Goal: Task Accomplishment & Management: Manage account settings

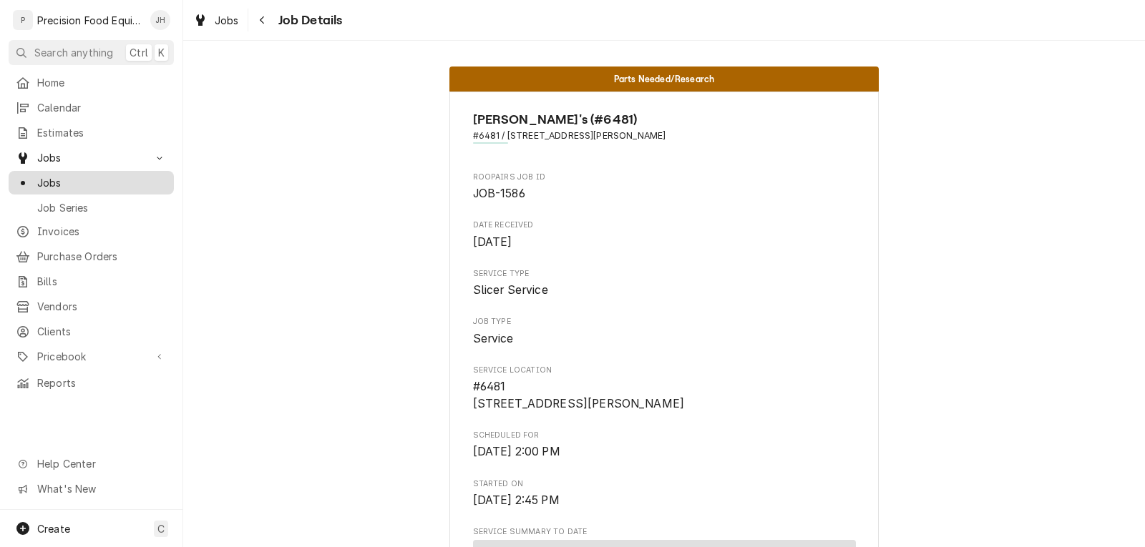
click at [34, 175] on div "Jobs" at bounding box center [91, 182] width 151 height 15
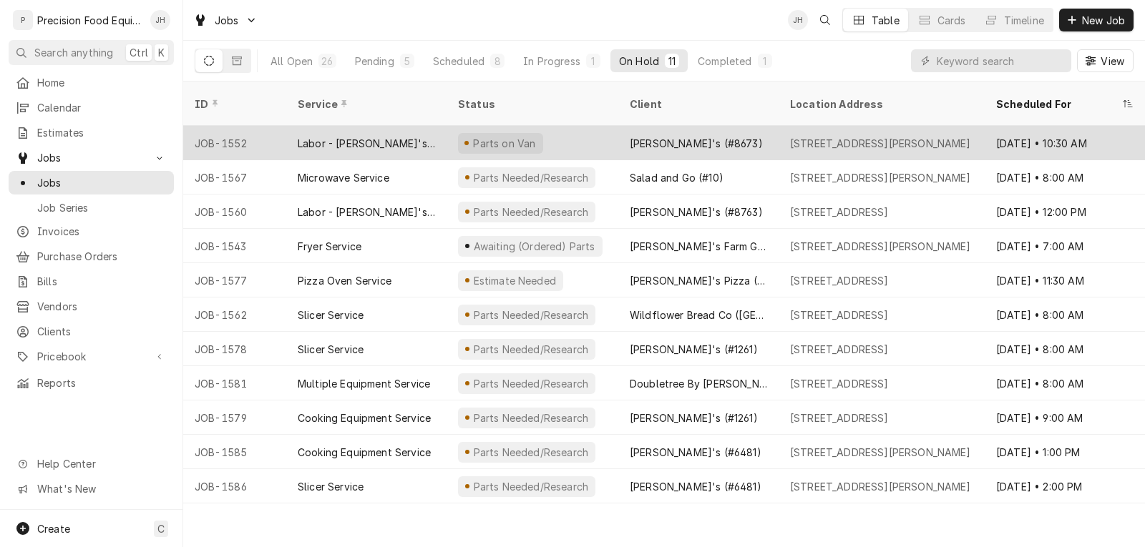
click at [405, 130] on div "Labor - [PERSON_NAME]'s PM" at bounding box center [366, 143] width 160 height 34
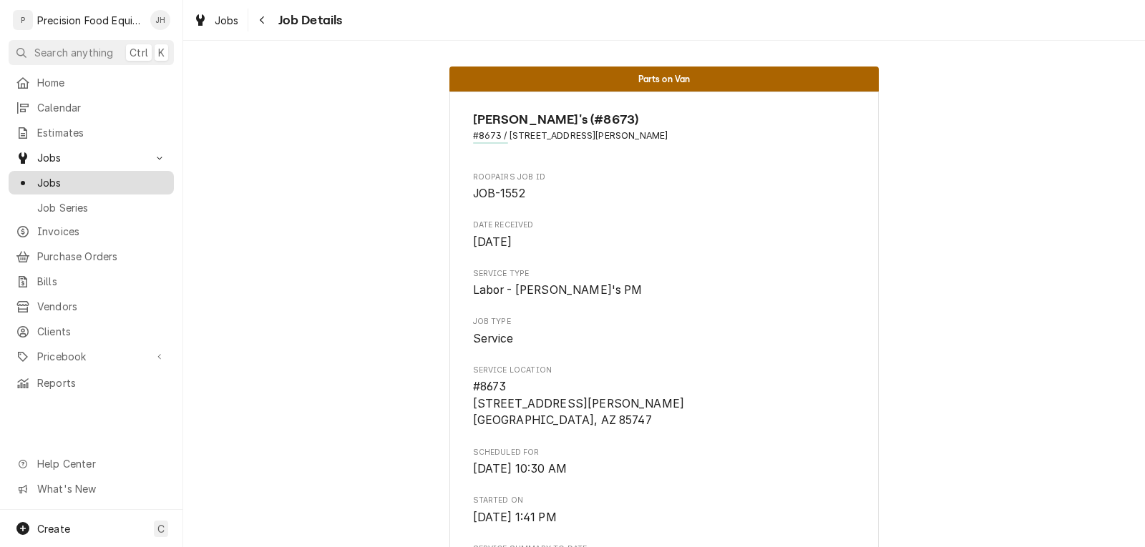
click at [92, 187] on link "Jobs" at bounding box center [91, 183] width 165 height 24
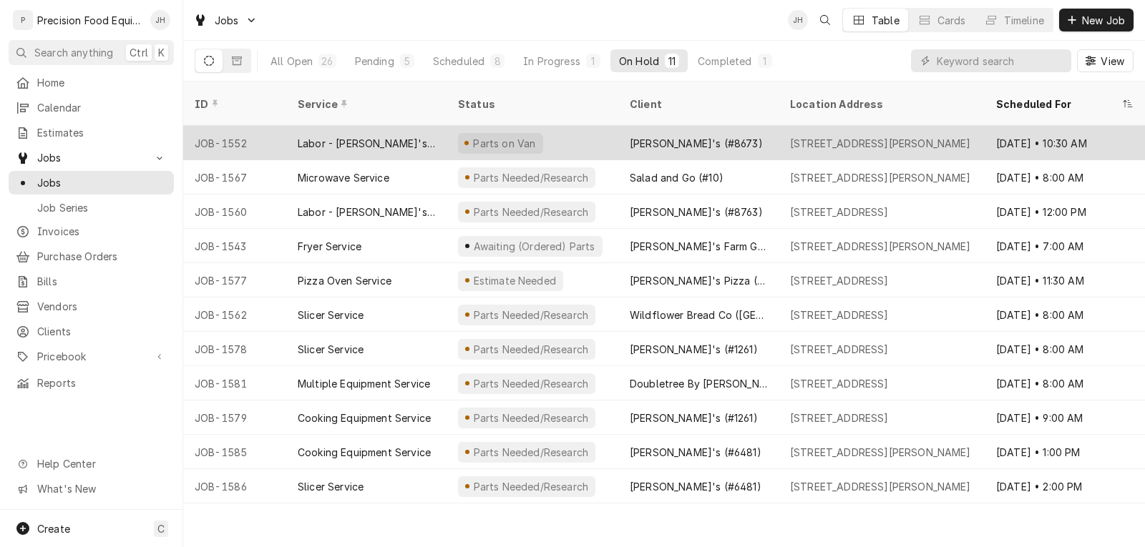
click at [298, 136] on div "Labor - [PERSON_NAME]'s PM" at bounding box center [366, 143] width 137 height 15
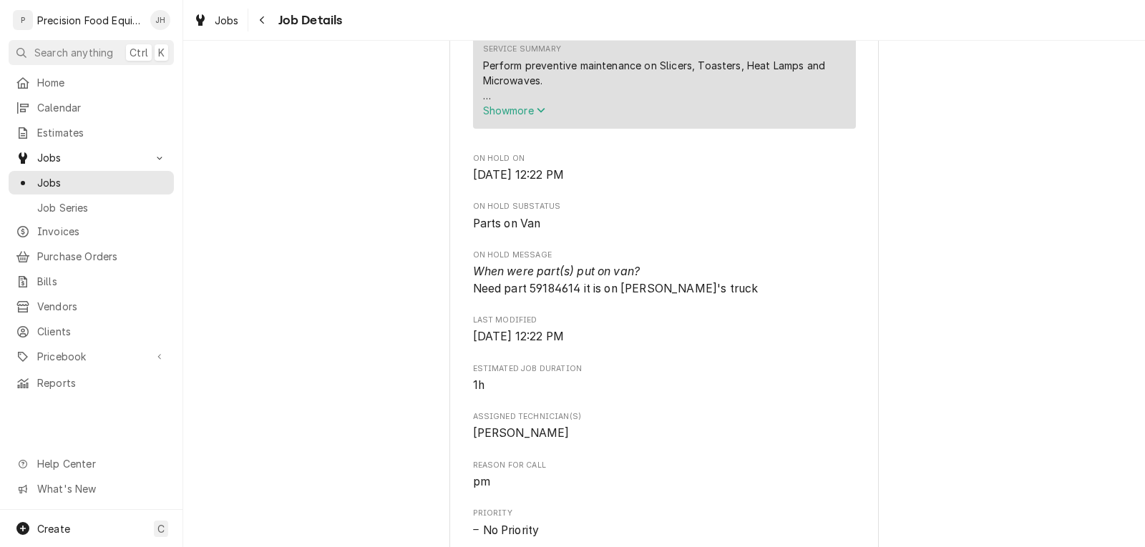
scroll to position [573, 0]
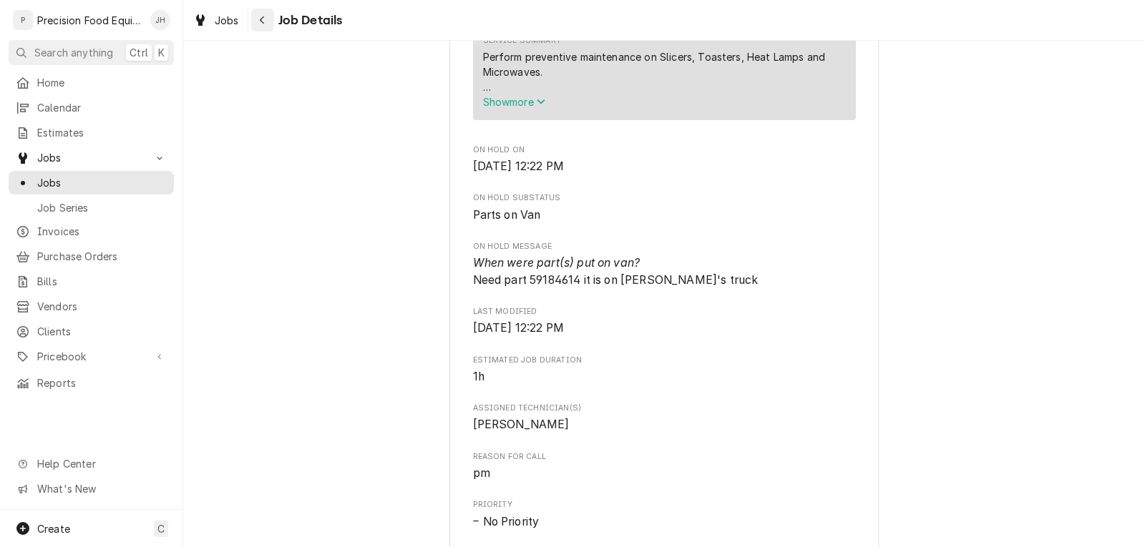
click at [265, 19] on icon "Navigate back" at bounding box center [262, 20] width 6 height 10
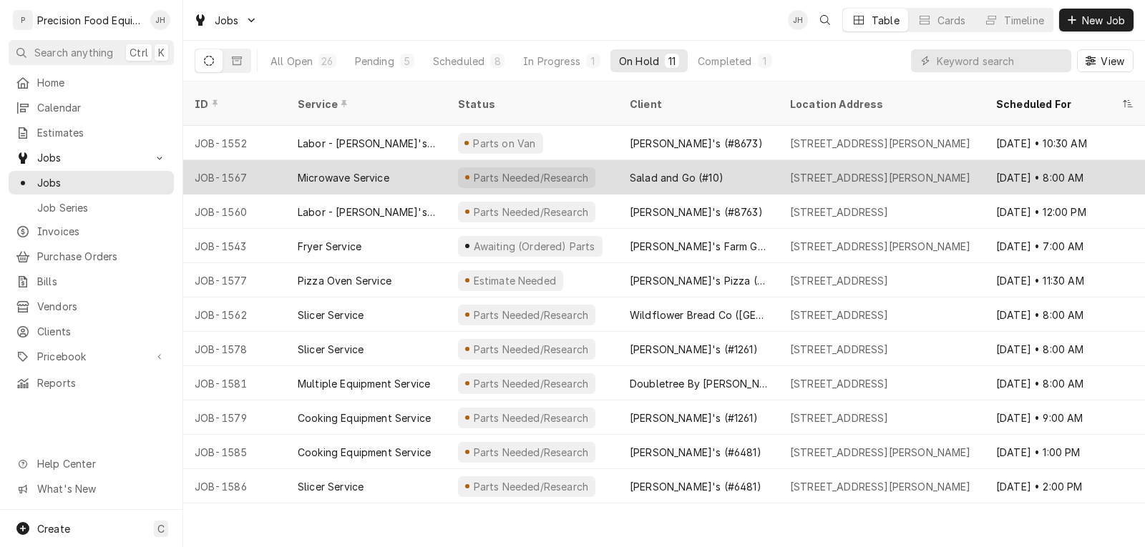
click at [356, 170] on div "Microwave Service" at bounding box center [344, 177] width 92 height 15
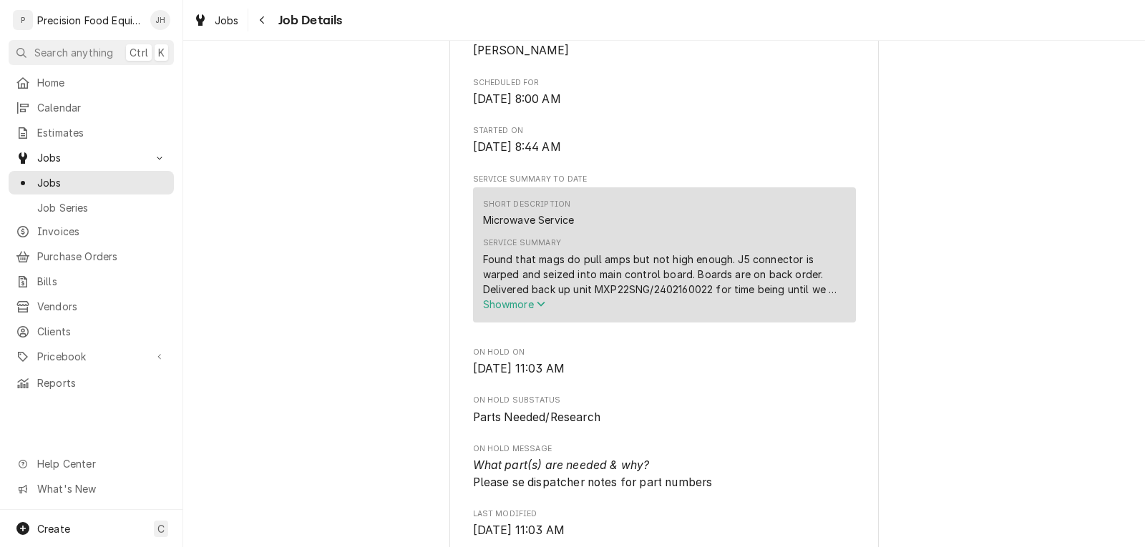
scroll to position [358, 0]
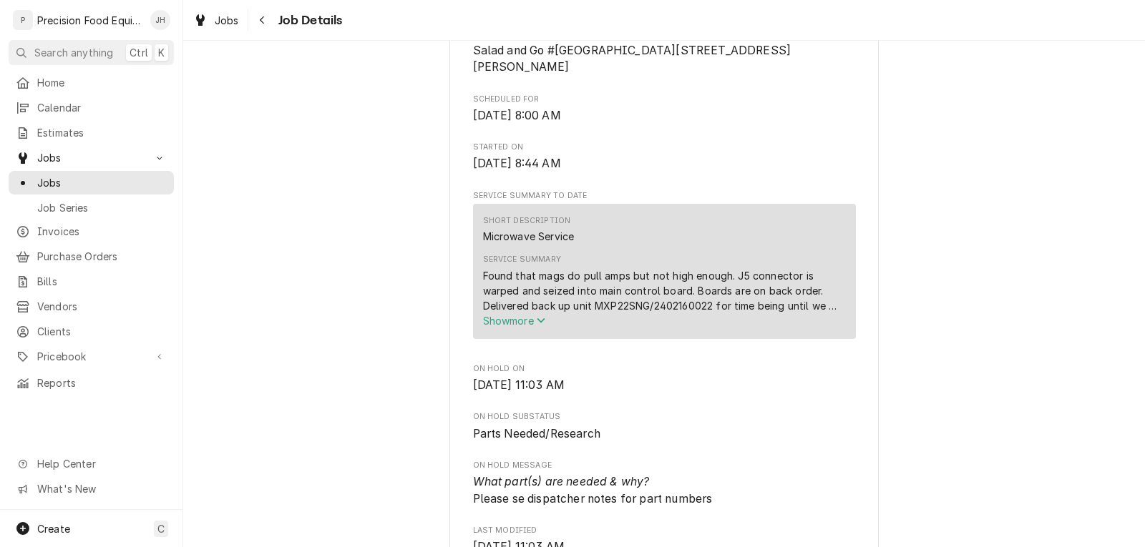
click at [512, 327] on span "Show more" at bounding box center [514, 321] width 63 height 12
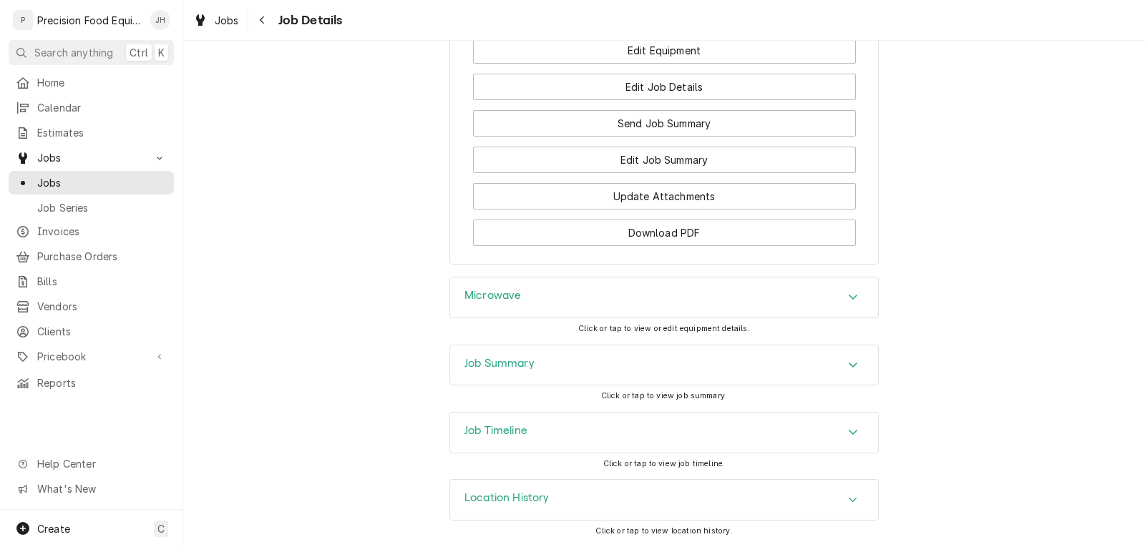
scroll to position [1649, 0]
click at [632, 429] on div "Job Timeline" at bounding box center [664, 433] width 428 height 40
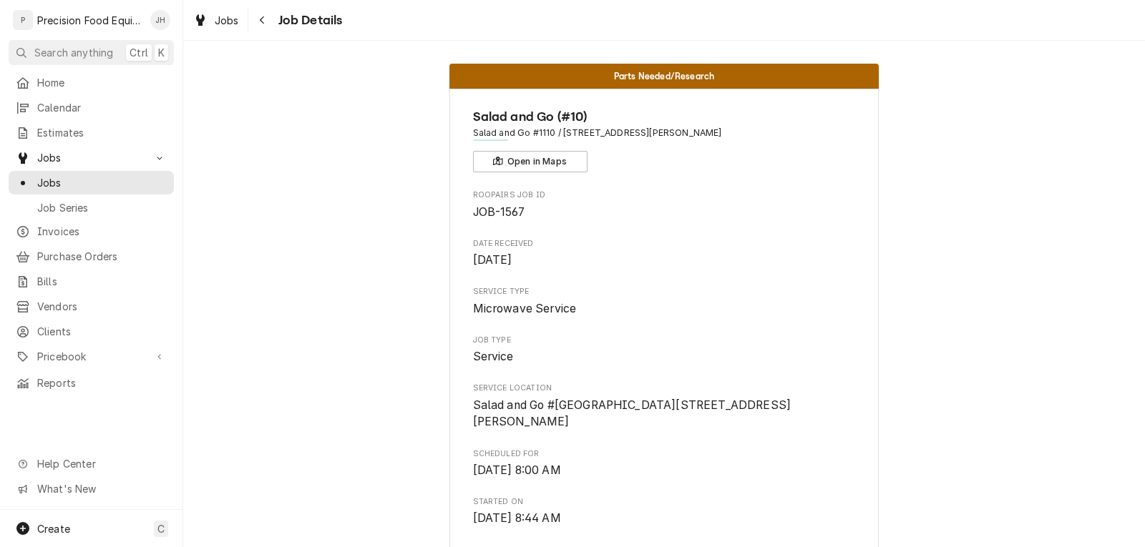
scroll to position [0, 0]
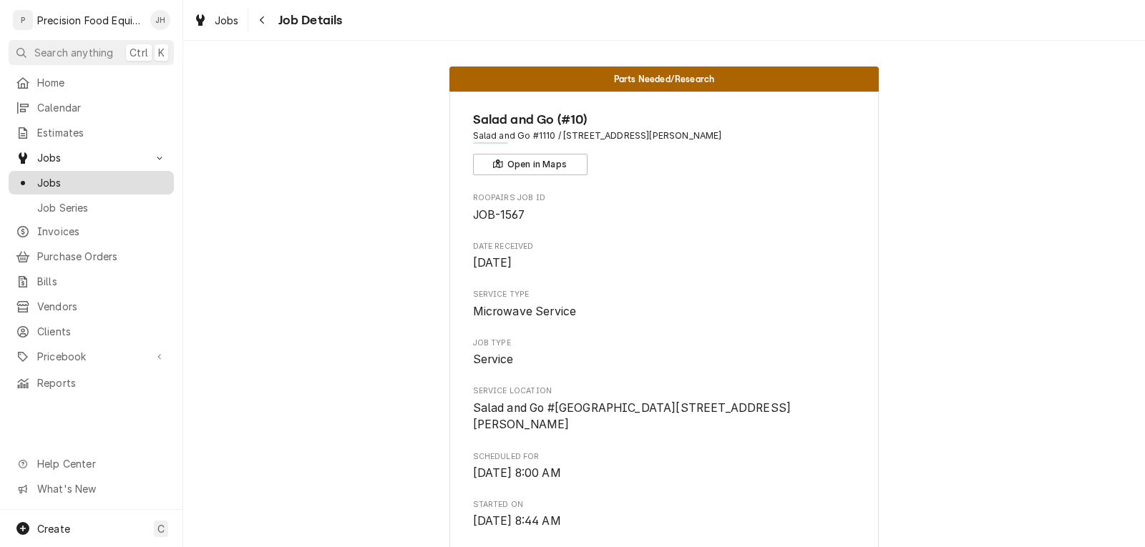
click at [44, 175] on span "Jobs" at bounding box center [102, 182] width 130 height 15
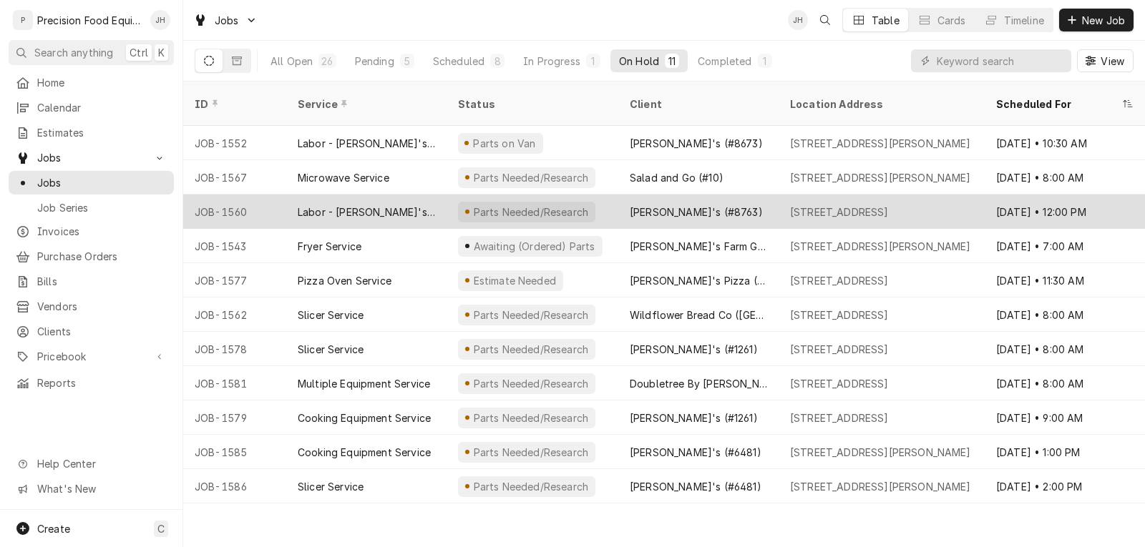
click at [281, 199] on div "JOB-1560" at bounding box center [234, 212] width 103 height 34
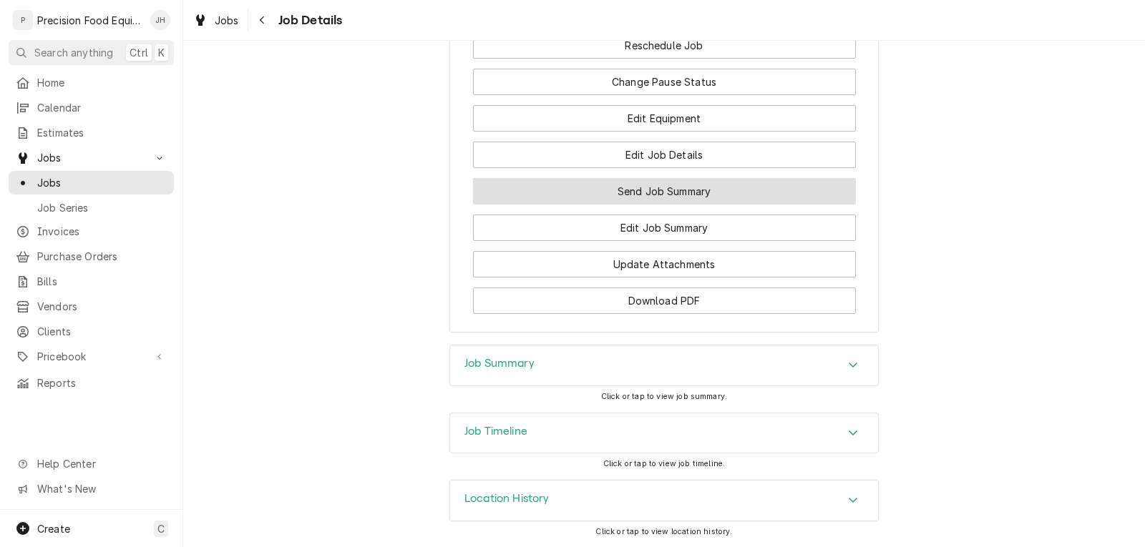
scroll to position [1300, 0]
click at [574, 367] on div "Job Summary" at bounding box center [664, 366] width 428 height 40
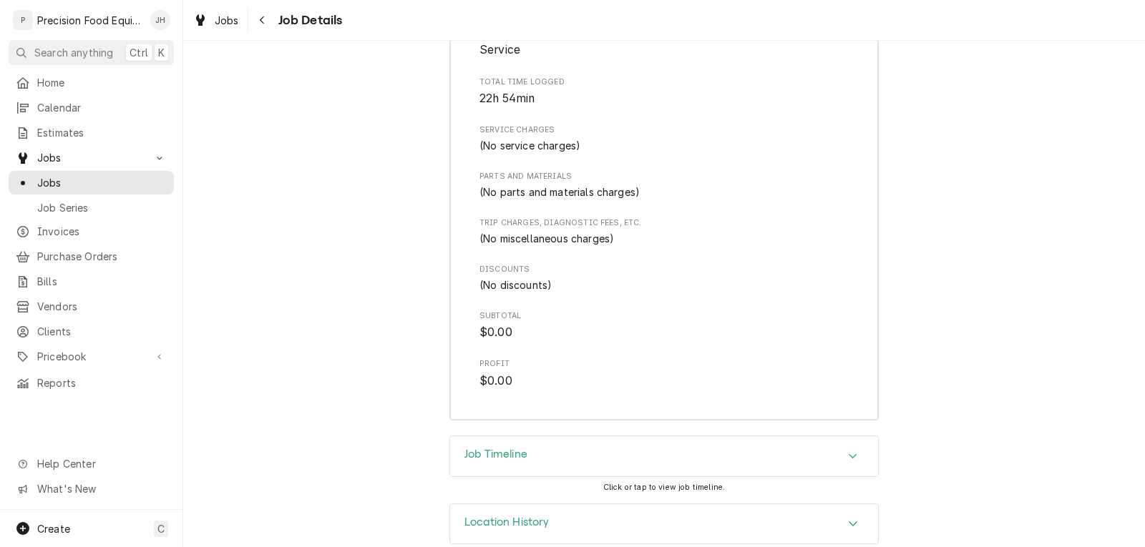
scroll to position [1793, 0]
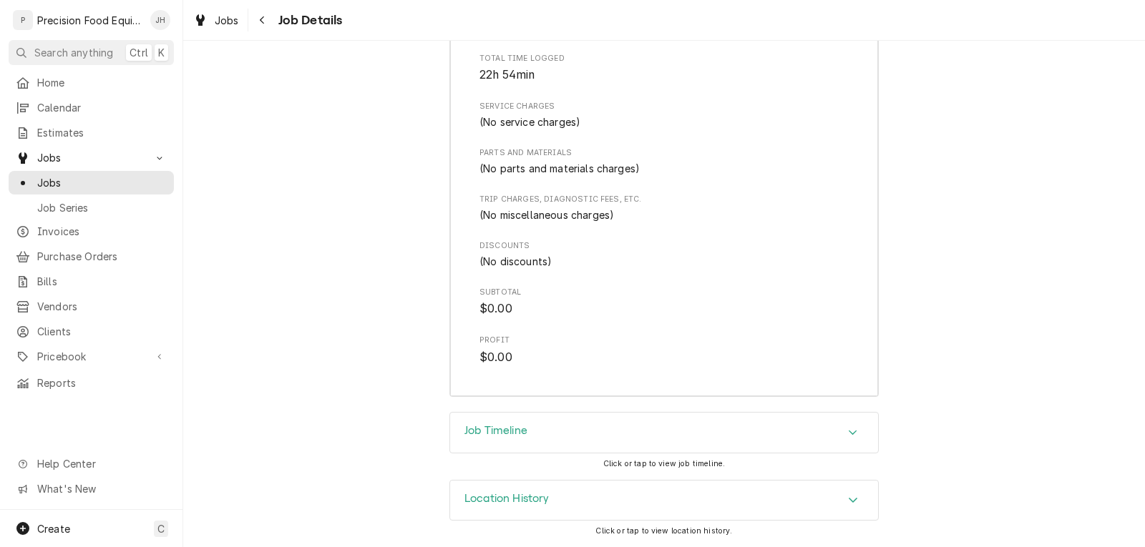
click at [649, 441] on div "Job Timeline" at bounding box center [664, 433] width 428 height 40
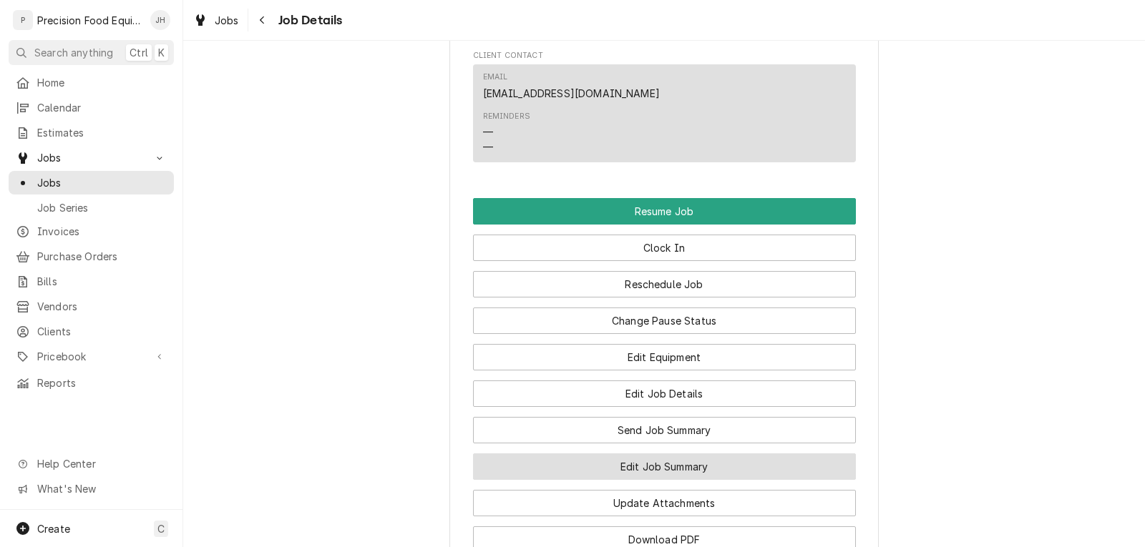
scroll to position [1061, 0]
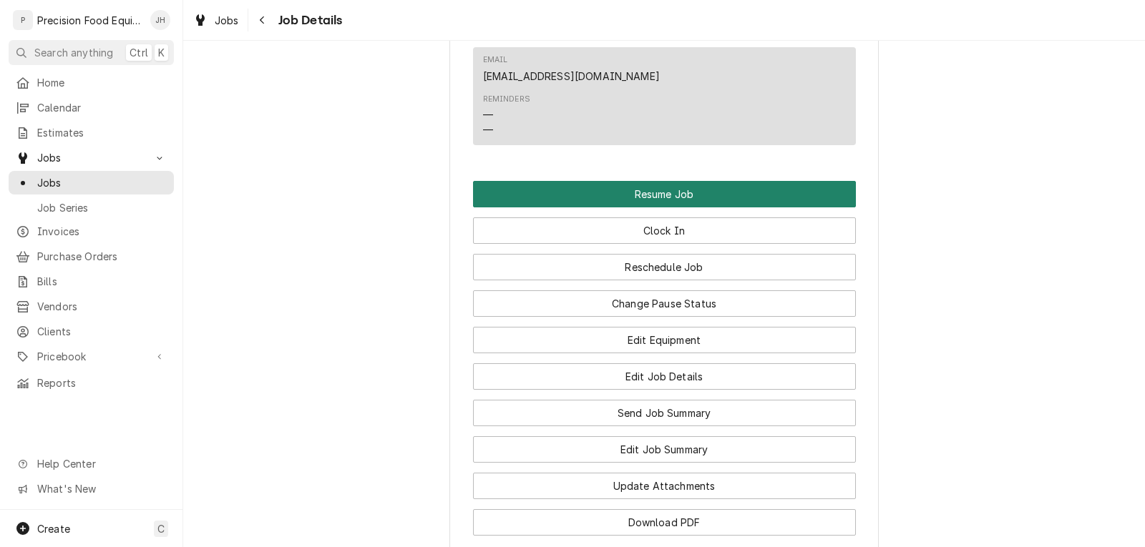
click at [661, 208] on button "Resume Job" at bounding box center [664, 194] width 383 height 26
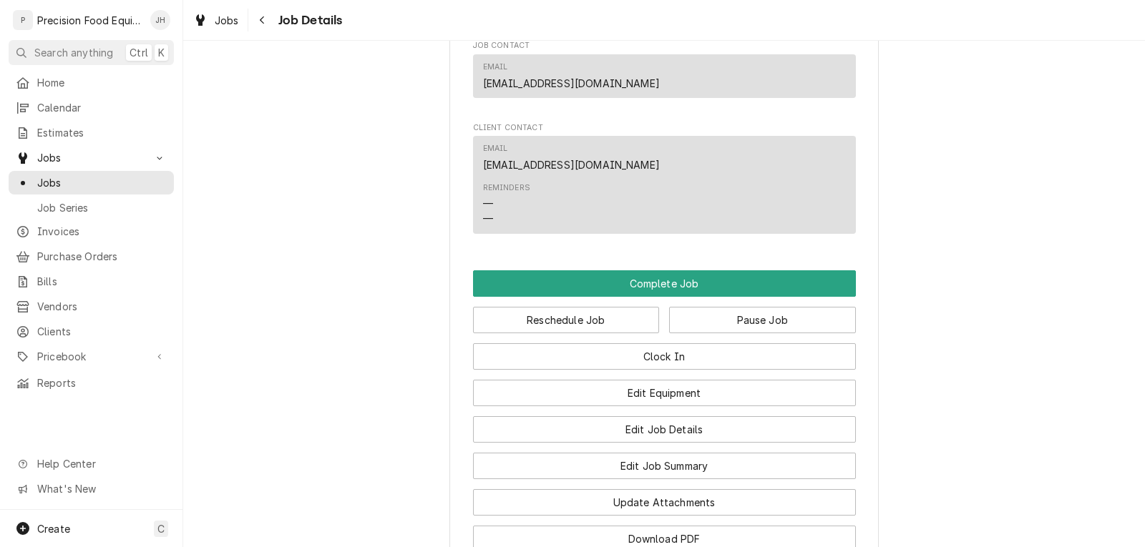
scroll to position [859, 0]
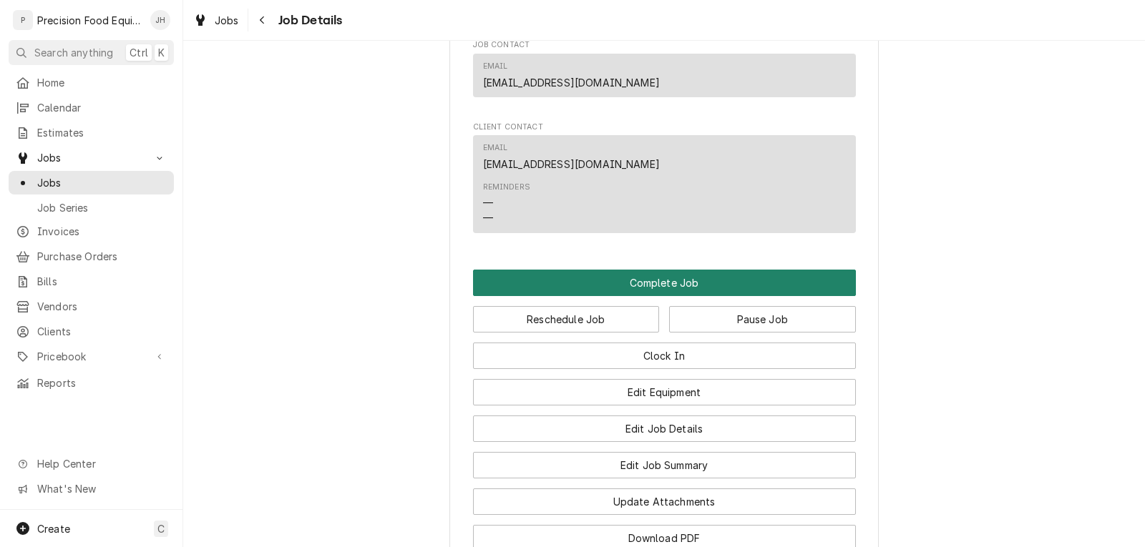
click at [639, 296] on button "Complete Job" at bounding box center [664, 283] width 383 height 26
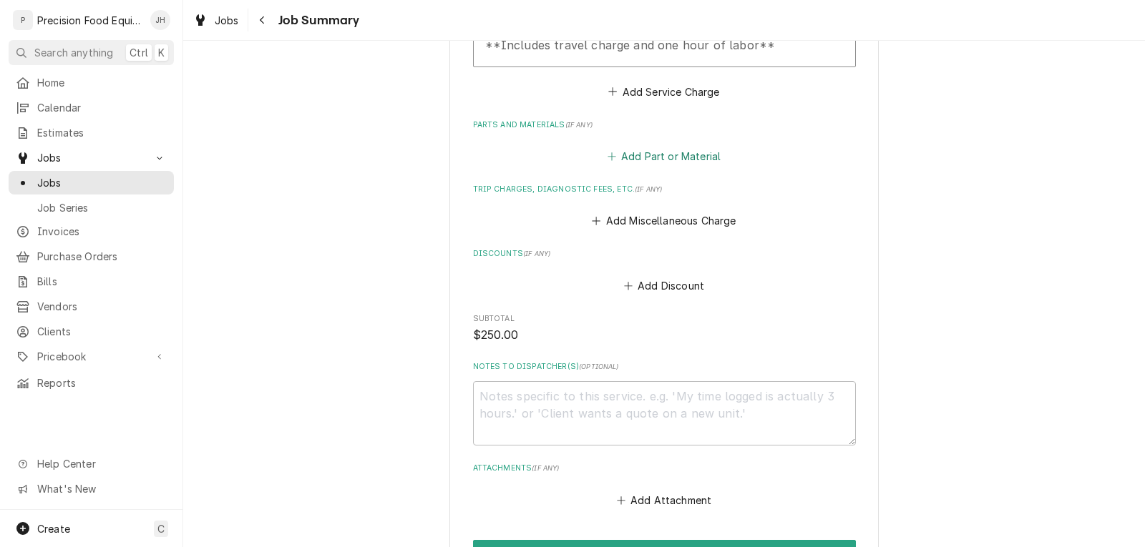
scroll to position [644, 0]
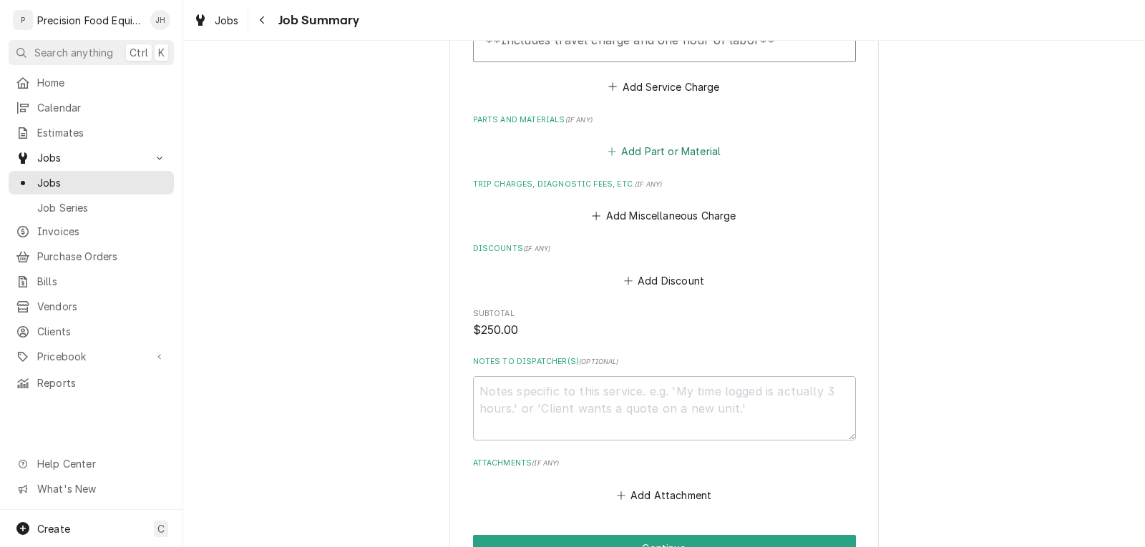
click at [663, 142] on button "Add Part or Material" at bounding box center [664, 152] width 118 height 20
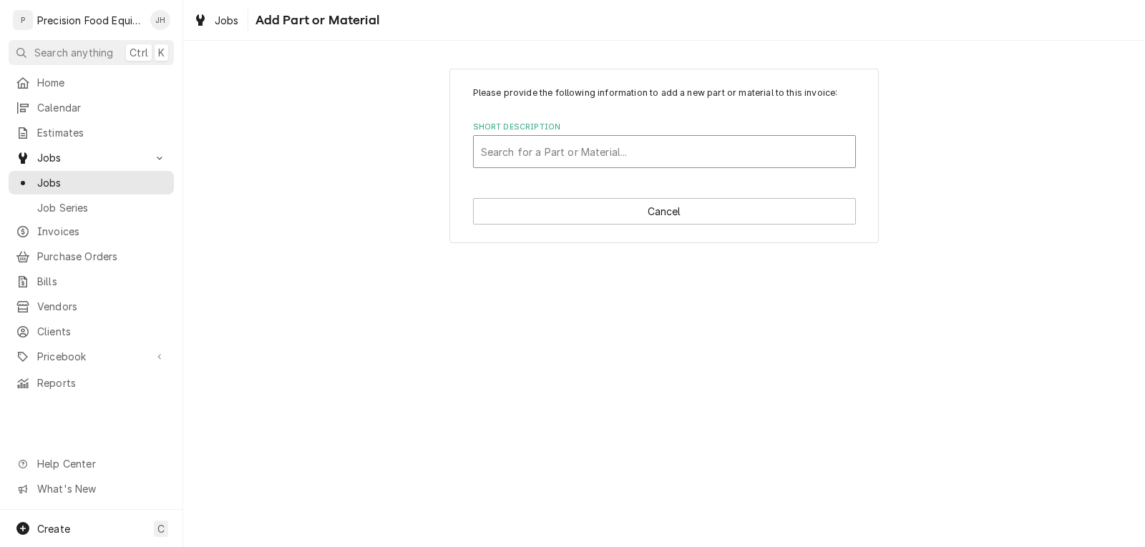
click at [623, 149] on div "Short Description" at bounding box center [664, 152] width 367 height 26
type input "1097"
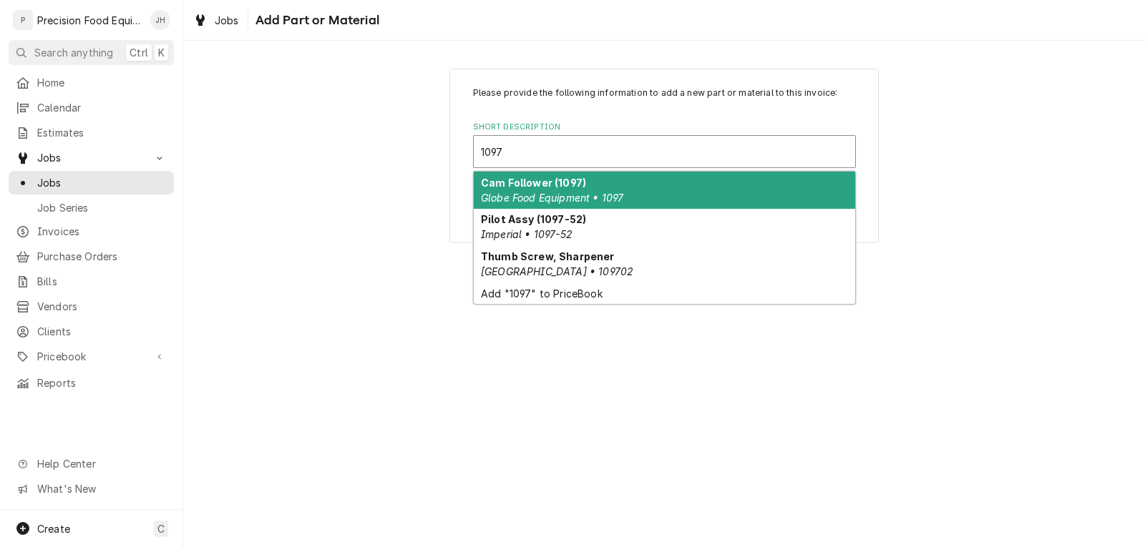
click at [593, 190] on div "Cam Follower (1097) Globe Food Equipment • 1097" at bounding box center [664, 190] width 381 height 37
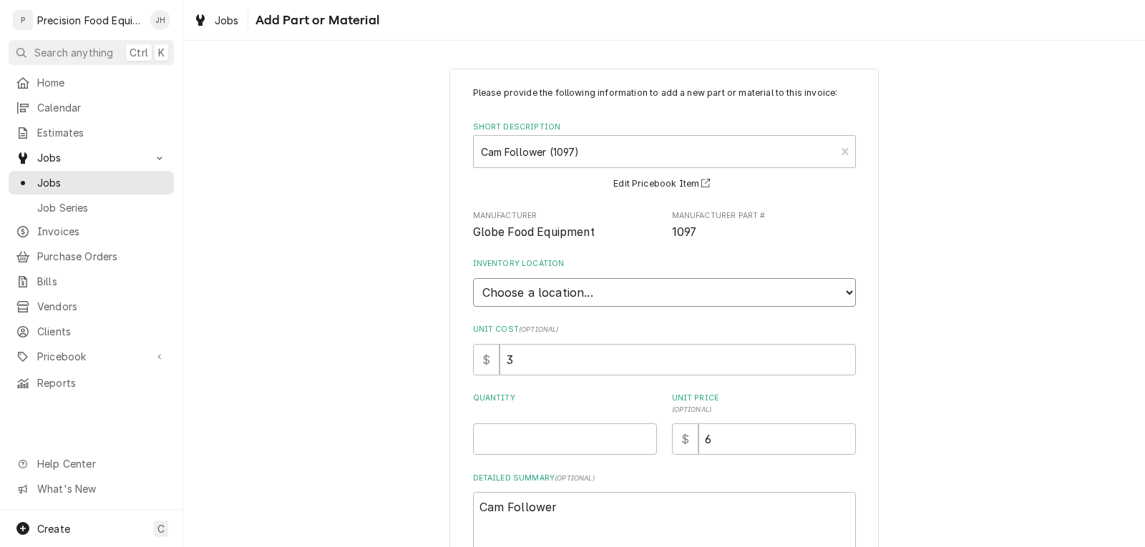
click at [590, 293] on select "Choose a location... [GEOGRAPHIC_DATA]" at bounding box center [664, 292] width 383 height 29
click at [562, 350] on input "3" at bounding box center [678, 359] width 356 height 31
click at [517, 442] on input "Quantity" at bounding box center [565, 439] width 184 height 31
type textarea "x"
type input "1"
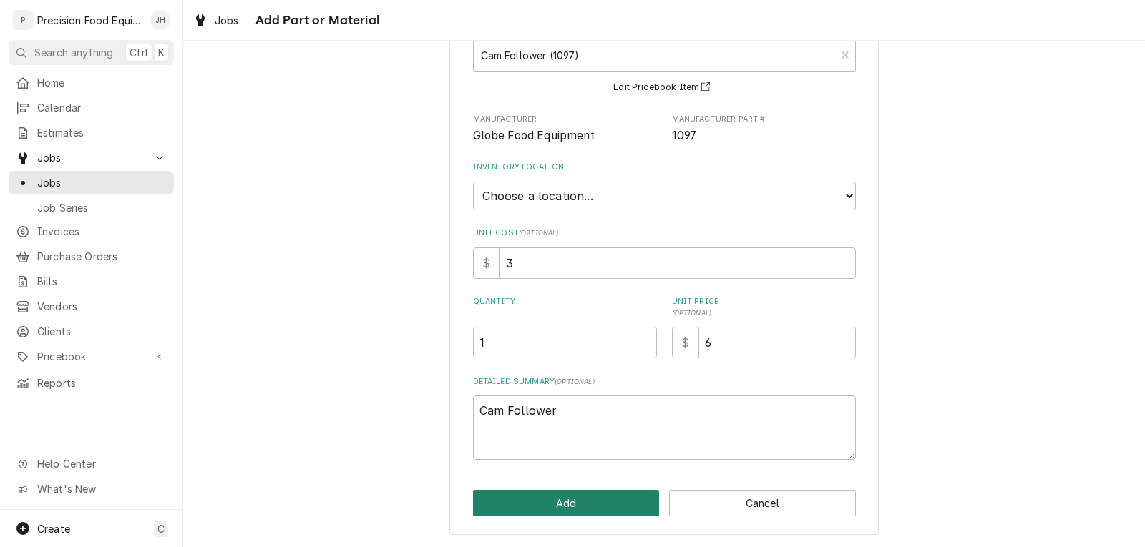
click at [560, 500] on button "Add" at bounding box center [566, 503] width 187 height 26
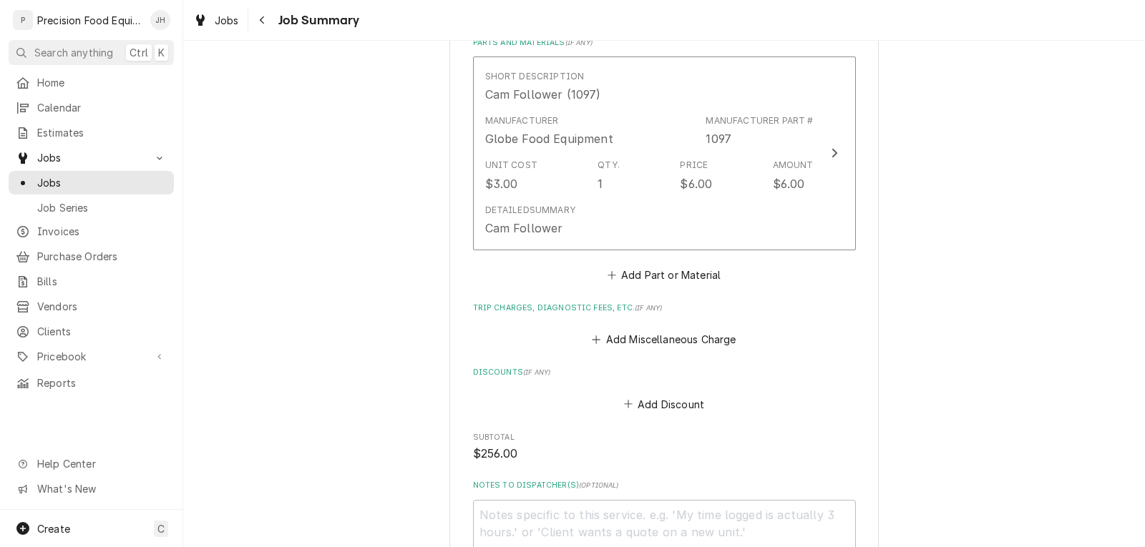
scroll to position [930, 0]
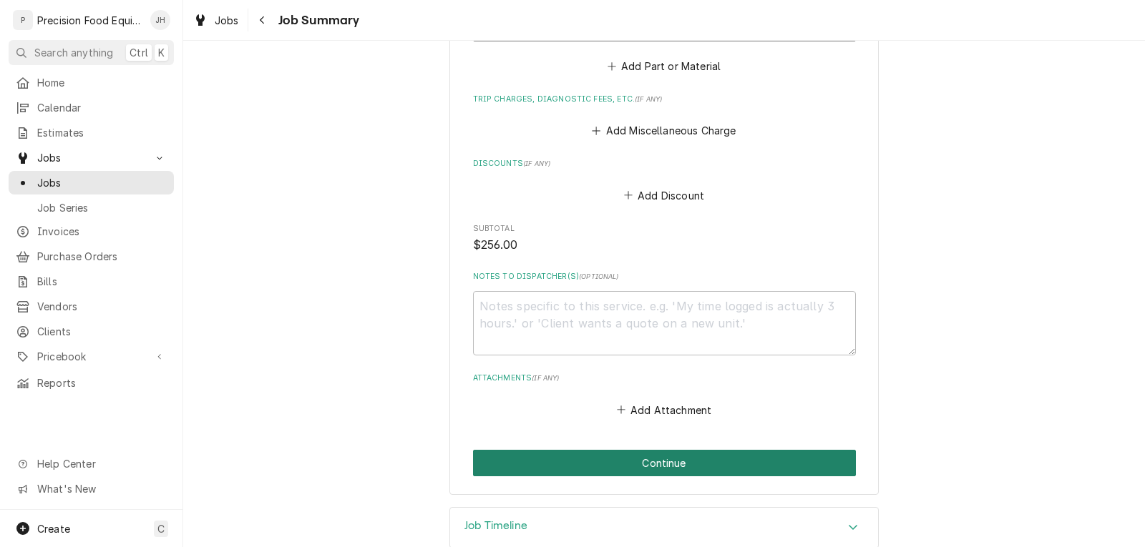
click at [615, 451] on button "Continue" at bounding box center [664, 463] width 383 height 26
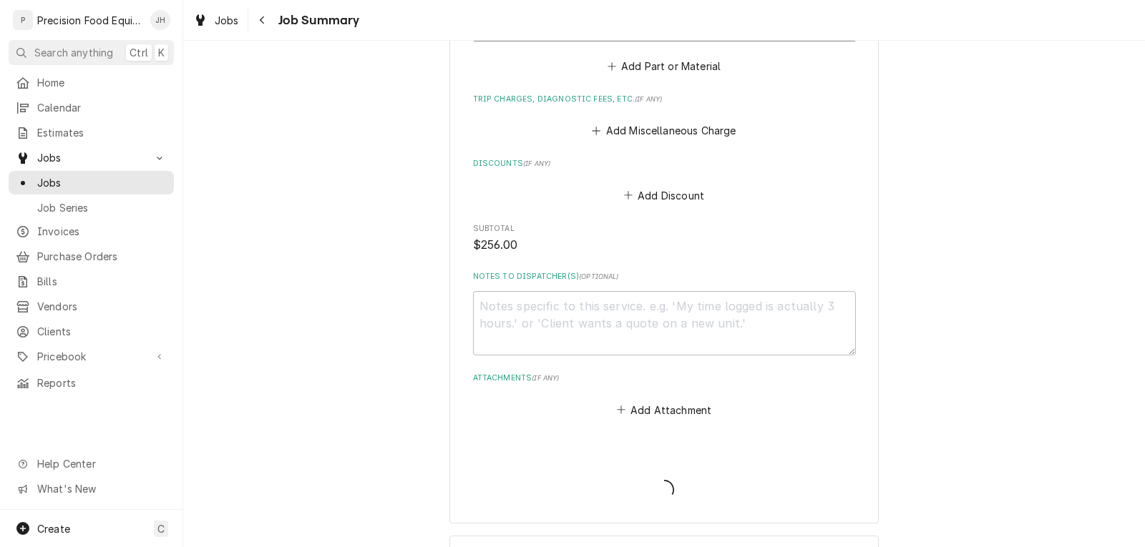
scroll to position [1061, 0]
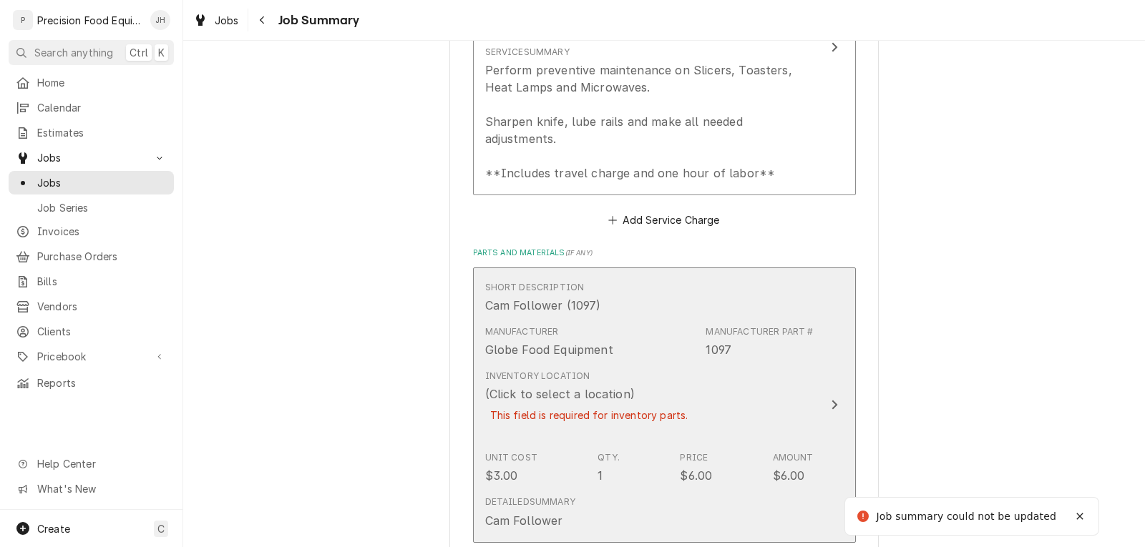
click at [636, 404] on div "This field is required for inventory parts." at bounding box center [589, 415] width 208 height 25
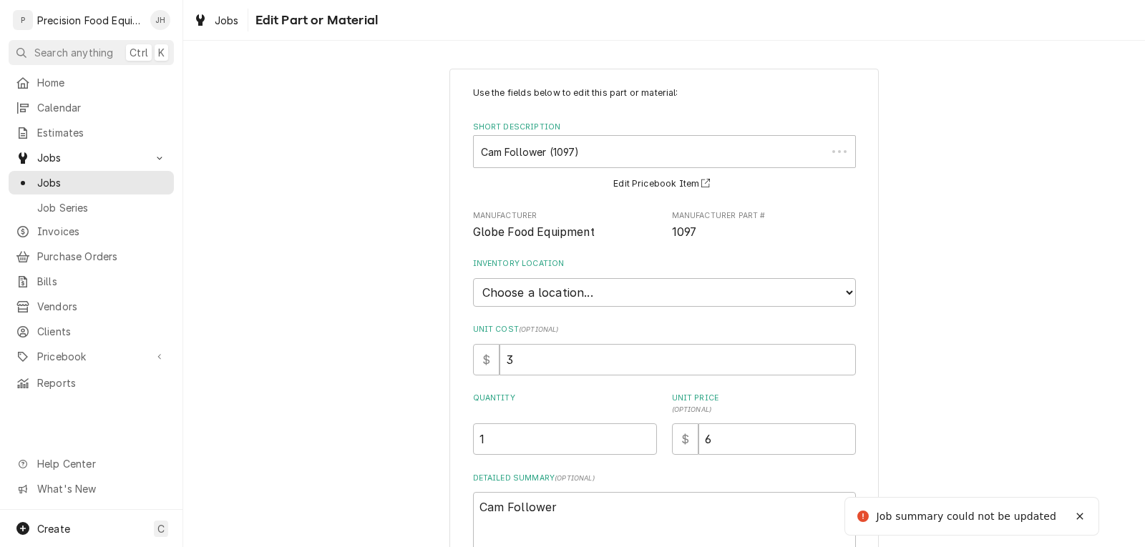
type textarea "x"
click at [560, 301] on select "Choose a location... QBD Warehouse" at bounding box center [664, 292] width 383 height 29
select select "417"
click at [473, 278] on select "Choose a location... QBD Warehouse" at bounding box center [664, 292] width 383 height 29
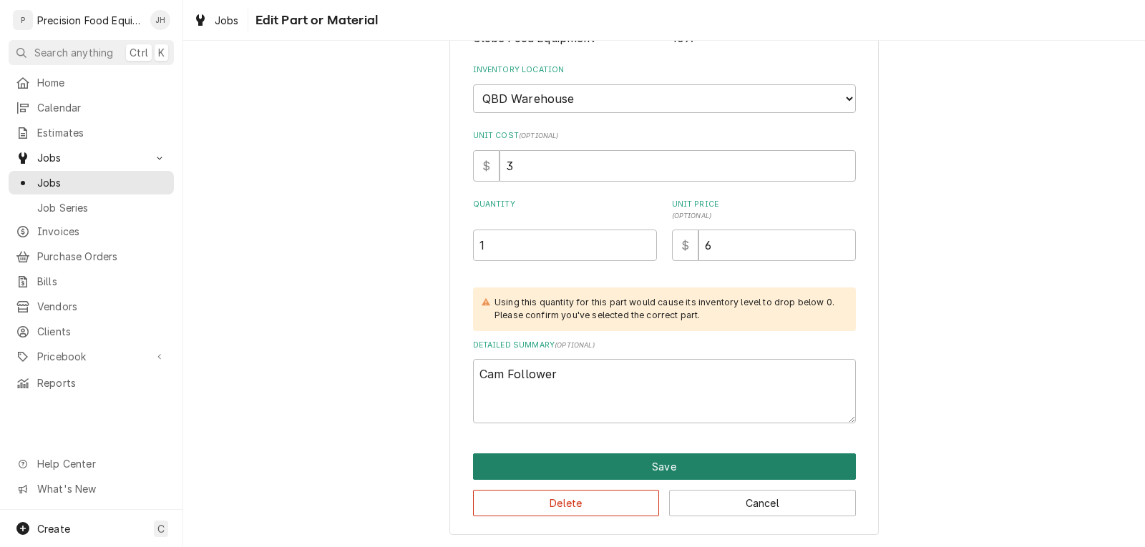
click at [654, 472] on button "Save" at bounding box center [664, 467] width 383 height 26
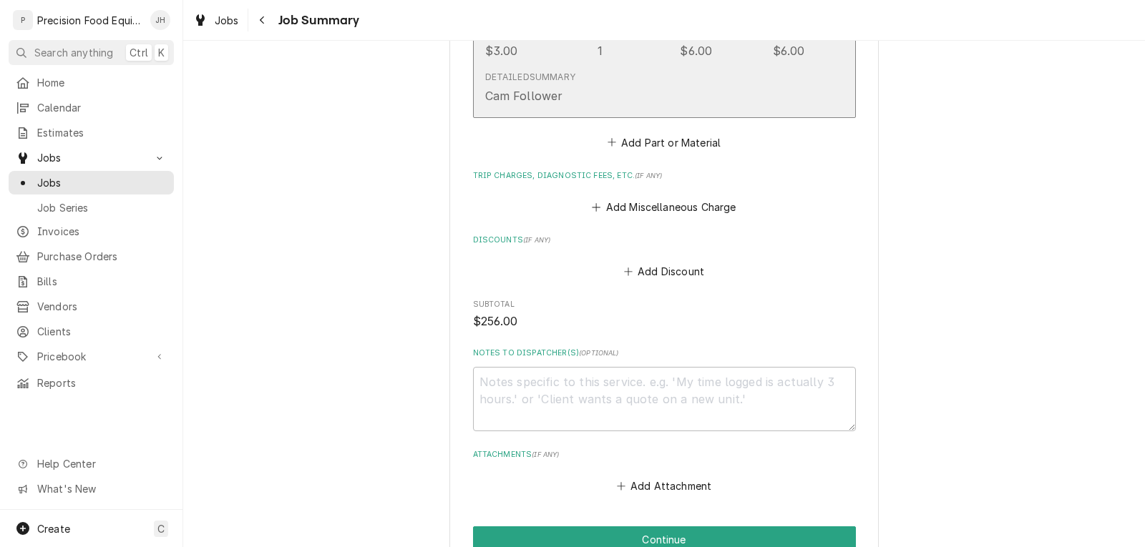
scroll to position [990, 0]
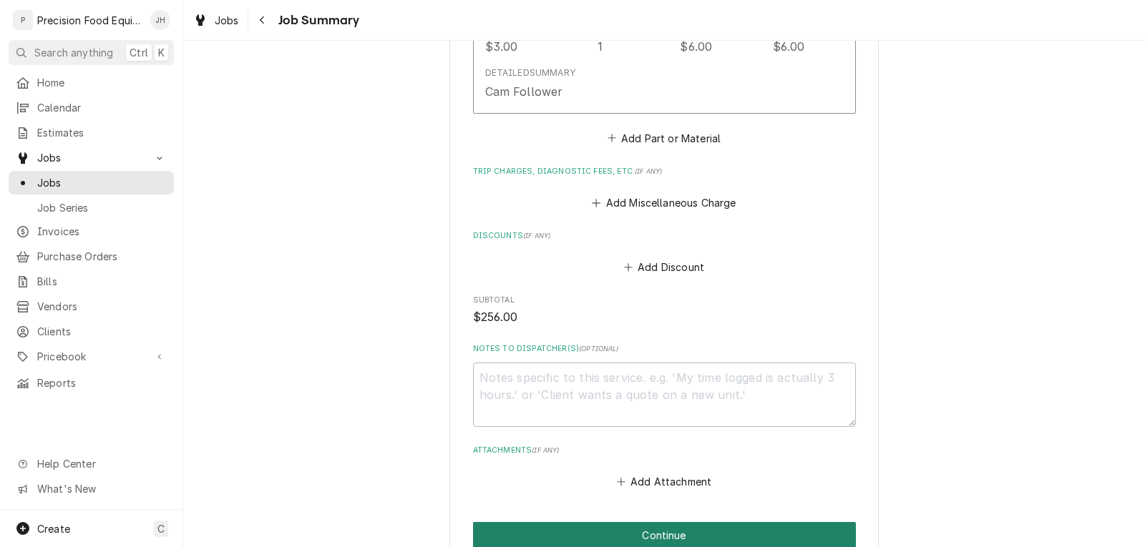
click at [652, 522] on button "Continue" at bounding box center [664, 535] width 383 height 26
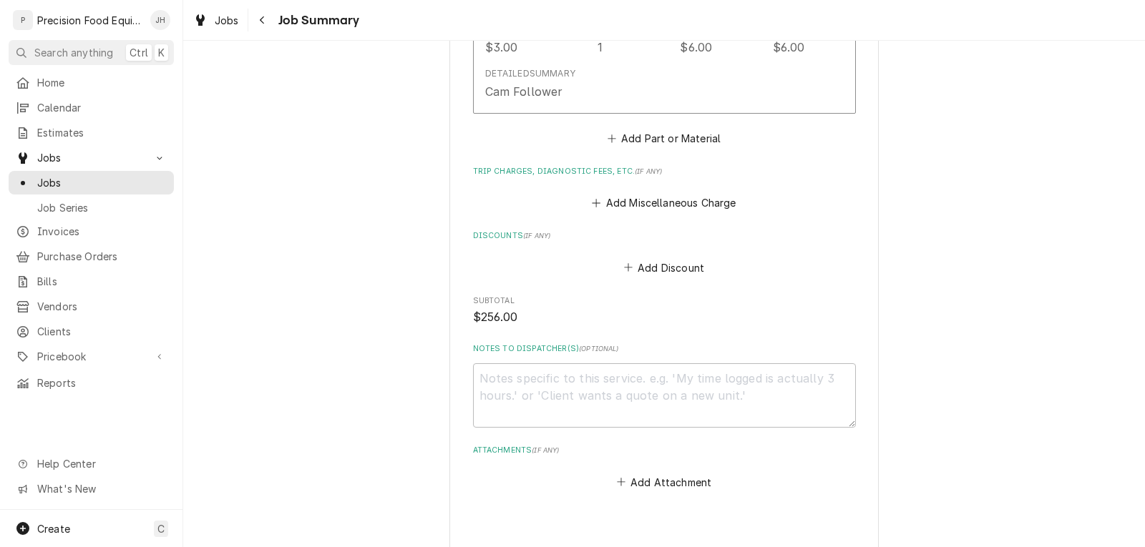
type textarea "x"
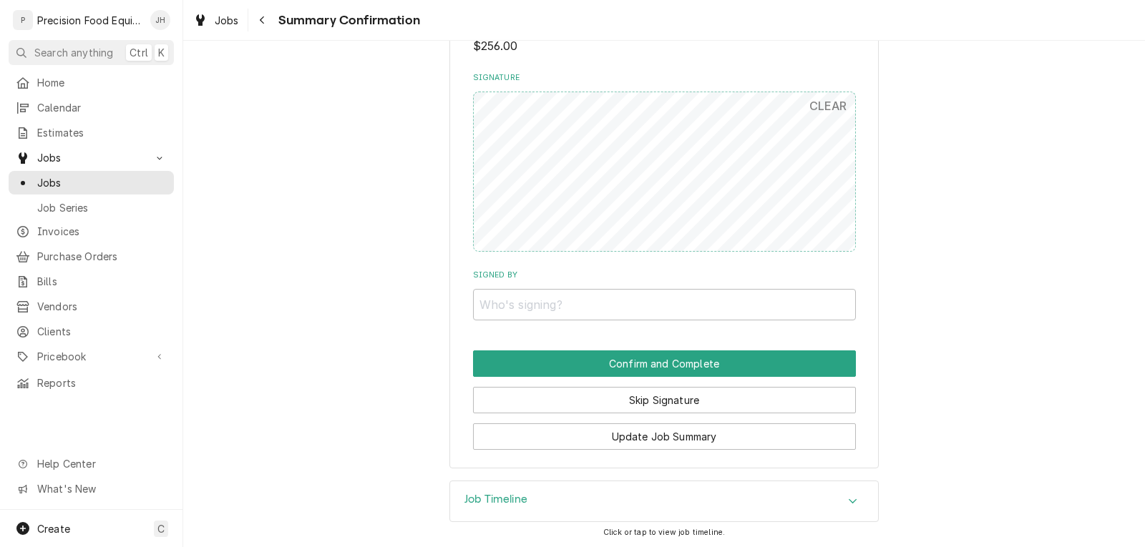
scroll to position [986, 0]
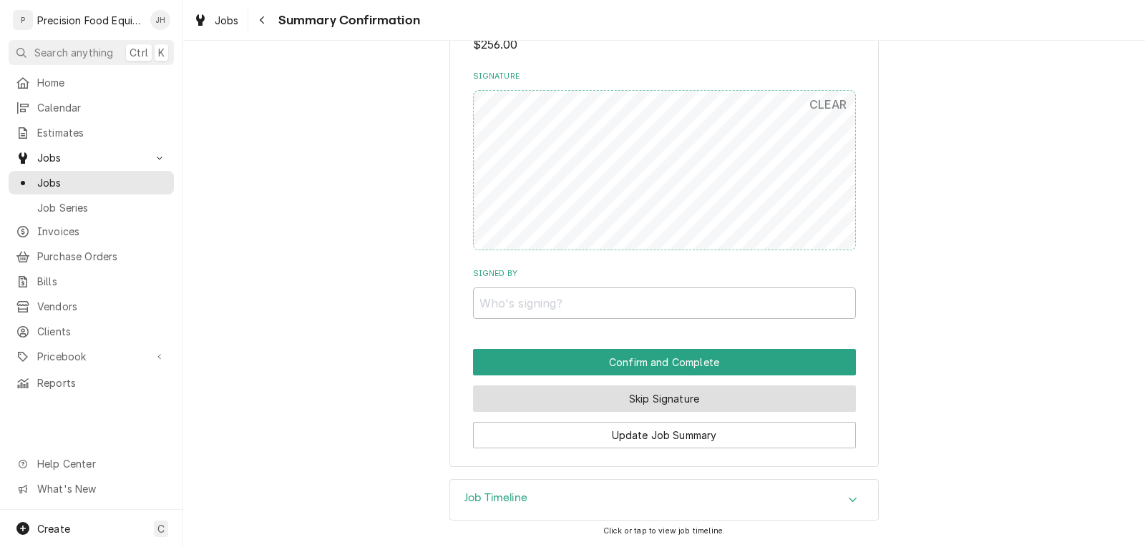
click at [640, 403] on button "Skip Signature" at bounding box center [664, 399] width 383 height 26
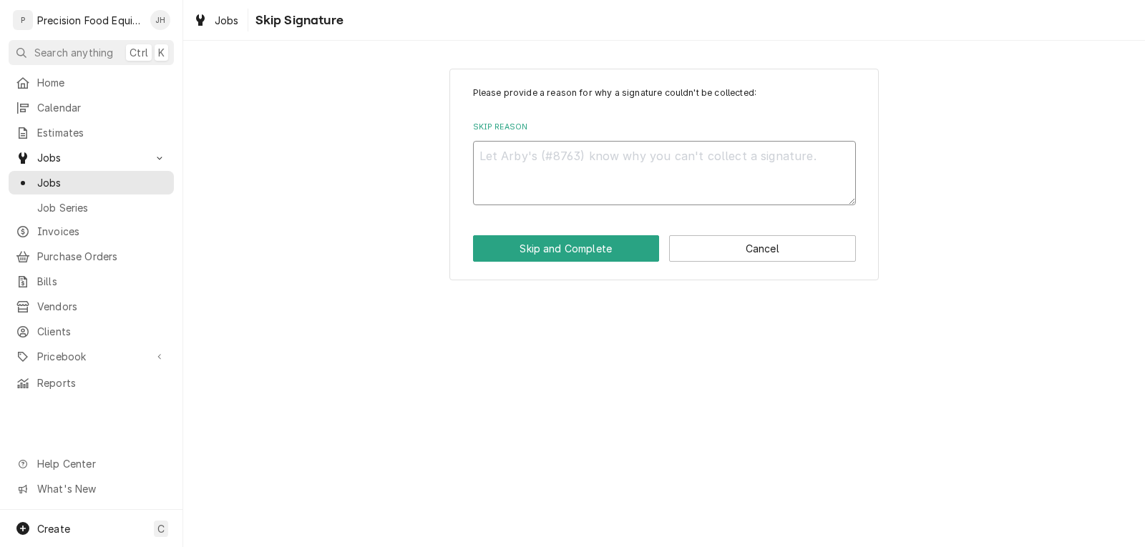
click at [603, 158] on textarea "Skip Reason" at bounding box center [664, 173] width 383 height 64
type textarea "x"
type textarea "p"
type textarea "x"
type textarea "pm"
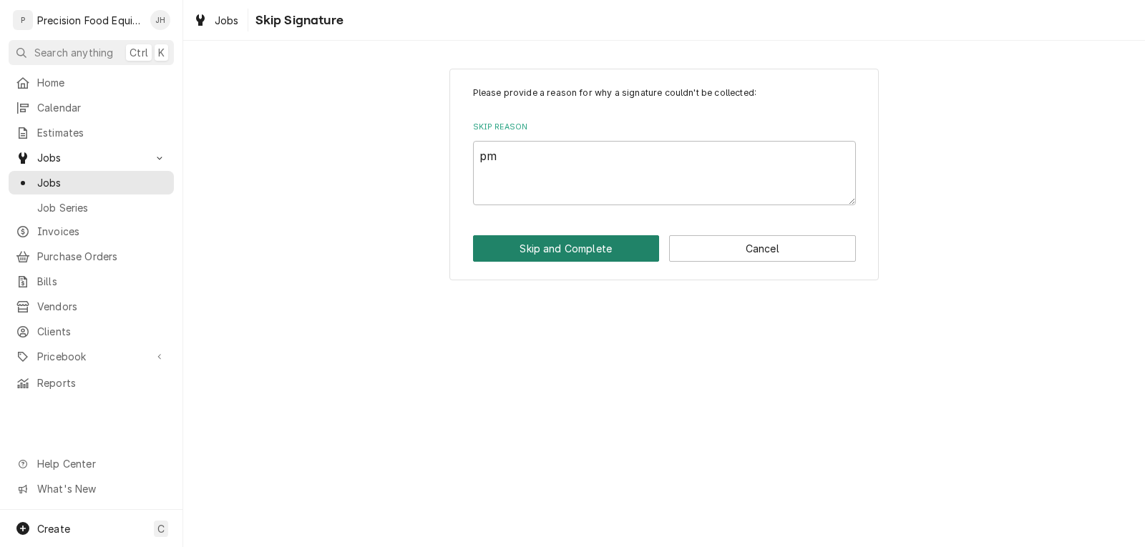
click at [583, 255] on button "Skip and Complete" at bounding box center [566, 248] width 187 height 26
type textarea "x"
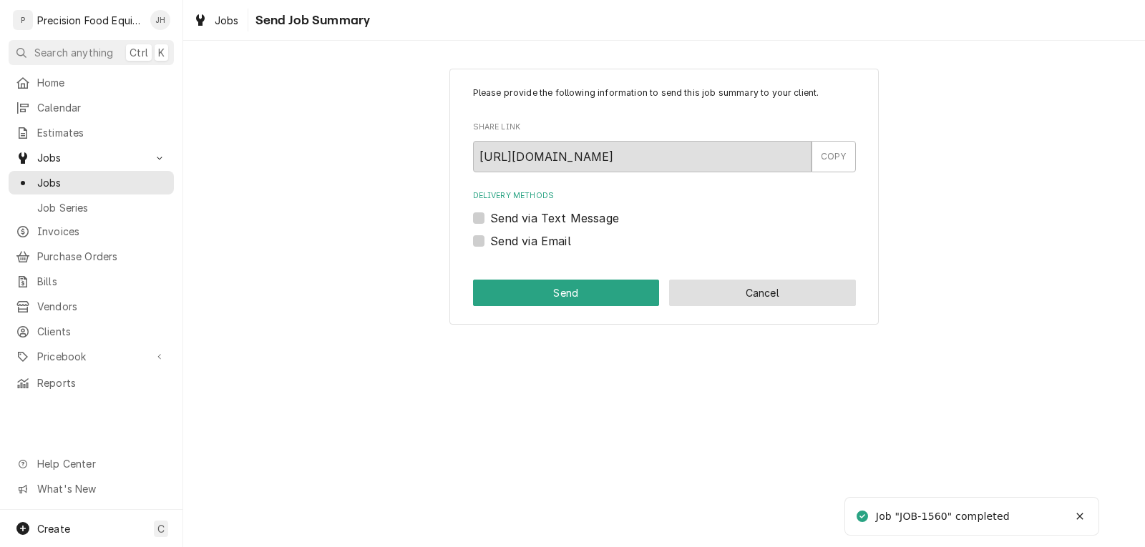
click at [731, 293] on button "Cancel" at bounding box center [762, 293] width 187 height 26
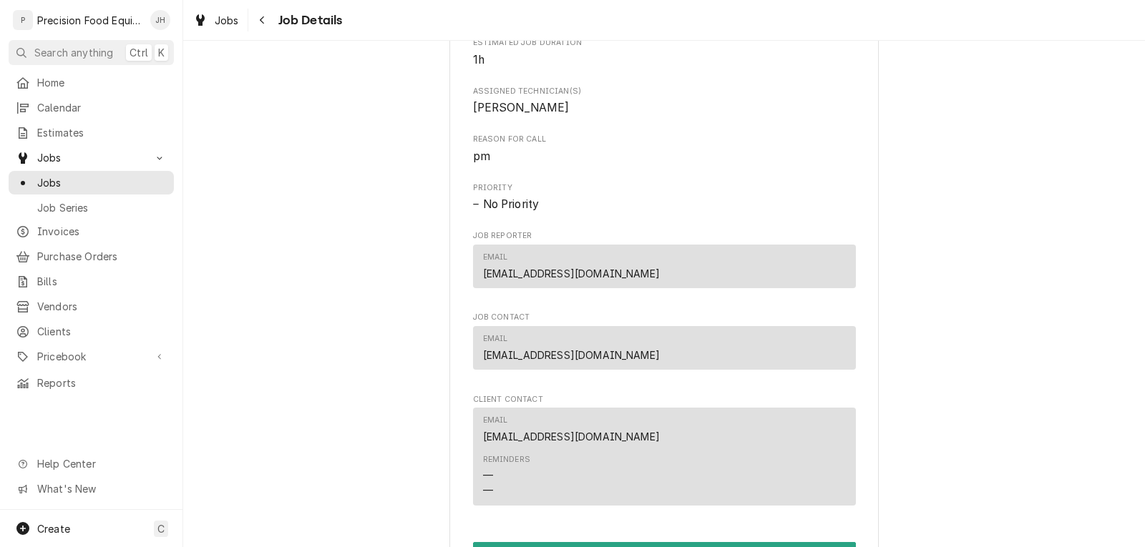
scroll to position [716, 0]
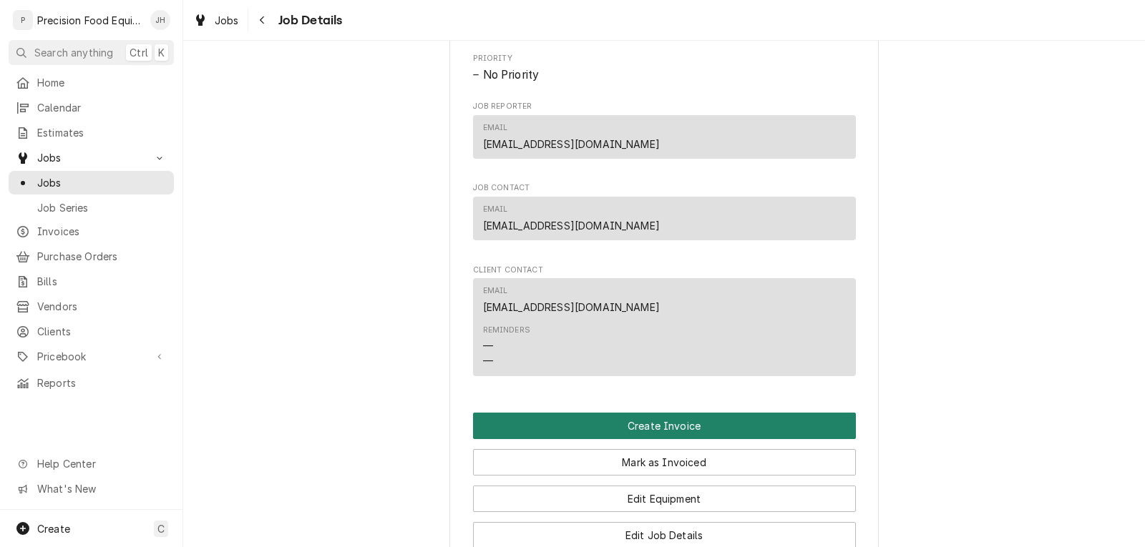
click at [653, 438] on button "Create Invoice" at bounding box center [664, 426] width 383 height 26
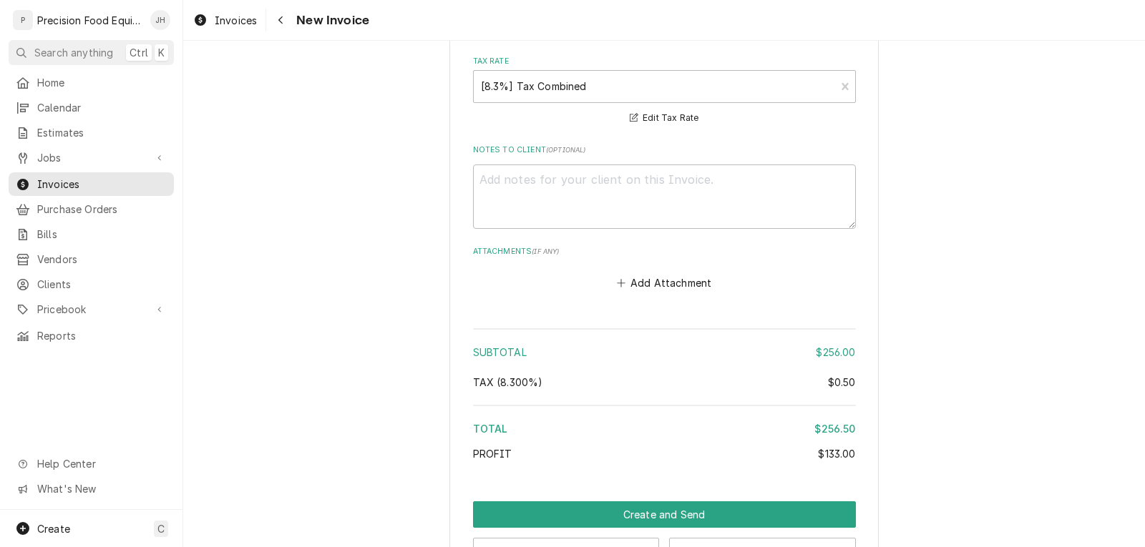
scroll to position [2166, 0]
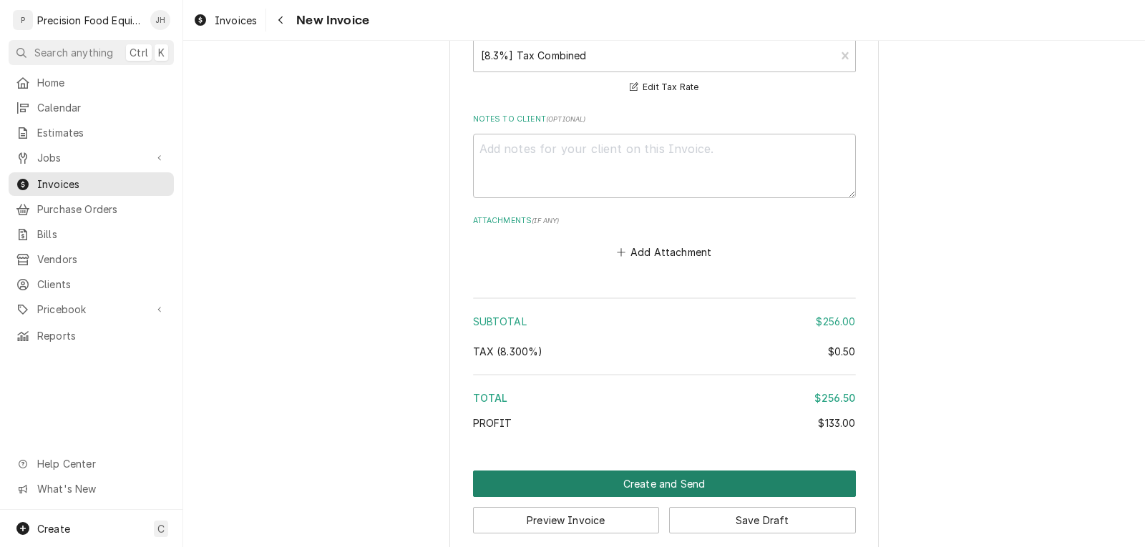
click at [658, 471] on button "Create and Send" at bounding box center [664, 484] width 383 height 26
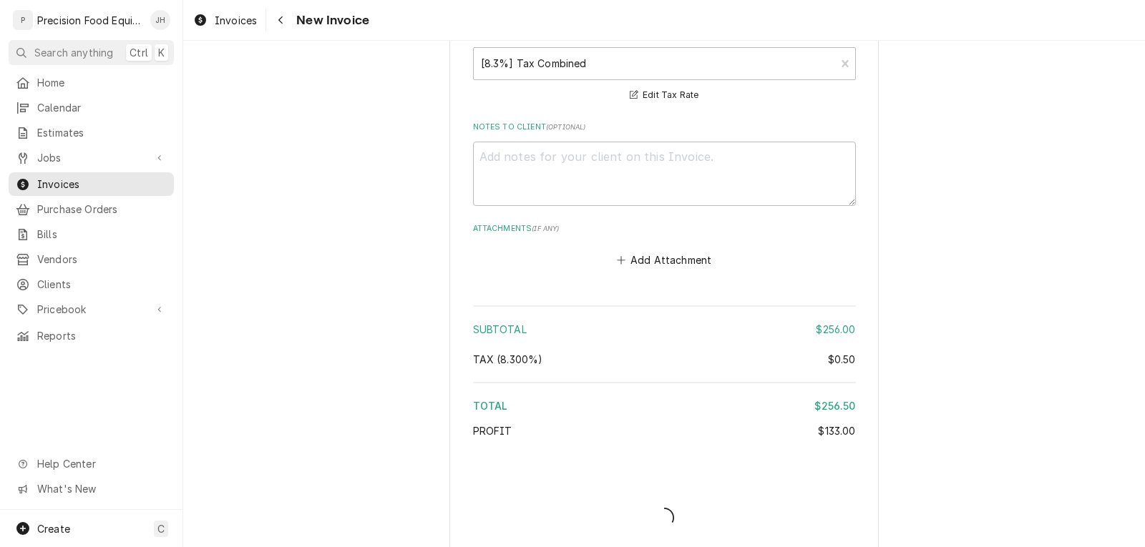
type textarea "x"
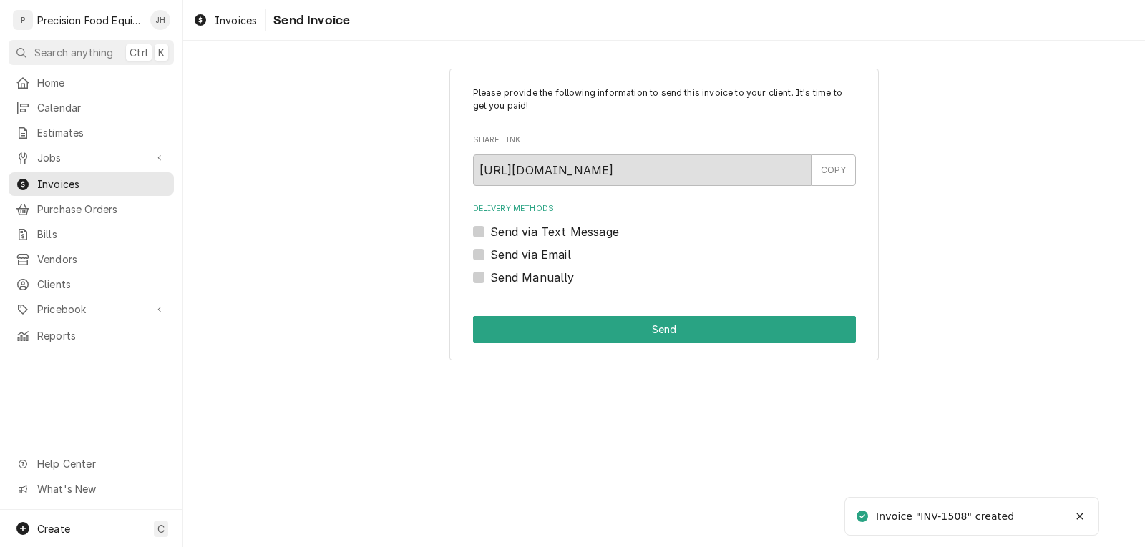
click at [542, 252] on label "Send via Email" at bounding box center [530, 254] width 81 height 17
click at [542, 252] on input "Send via Email" at bounding box center [681, 261] width 383 height 31
checkbox input "true"
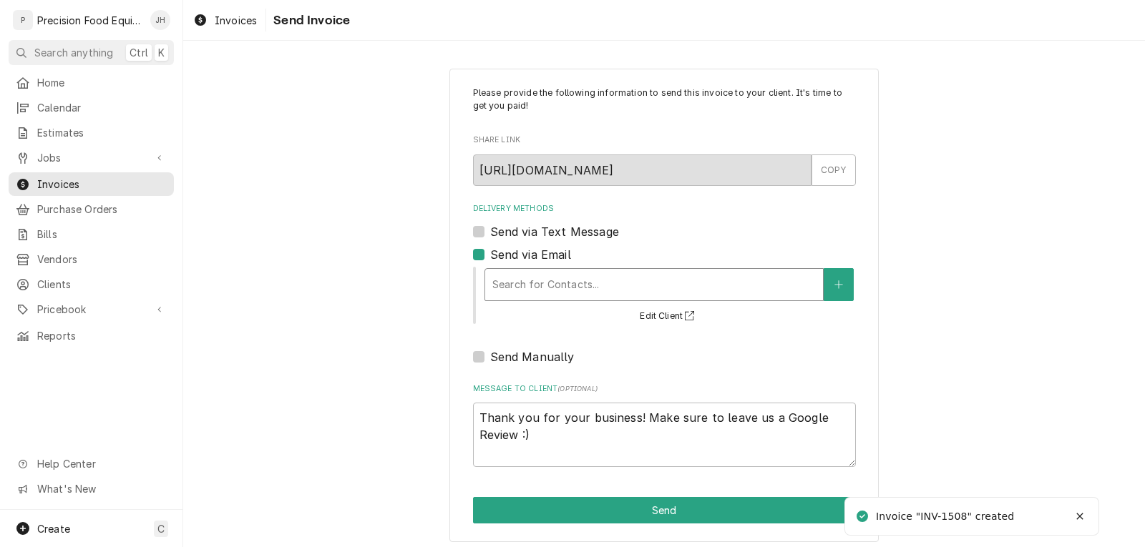
click at [547, 288] on div "Delivery Methods" at bounding box center [653, 285] width 323 height 26
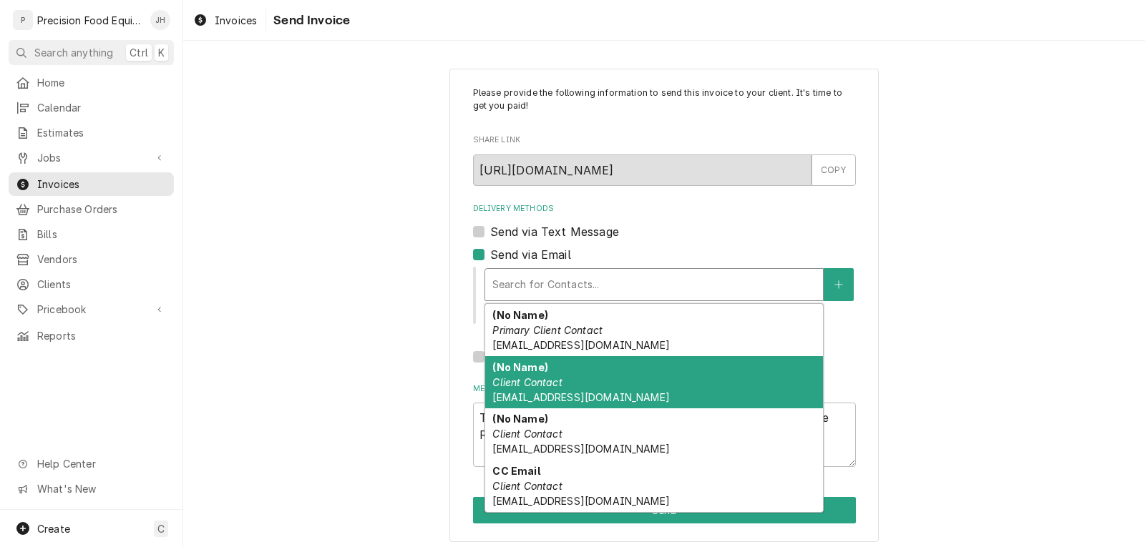
click at [567, 379] on div "(No Name) Client Contact cardinal.ap@issvc.com" at bounding box center [654, 382] width 338 height 52
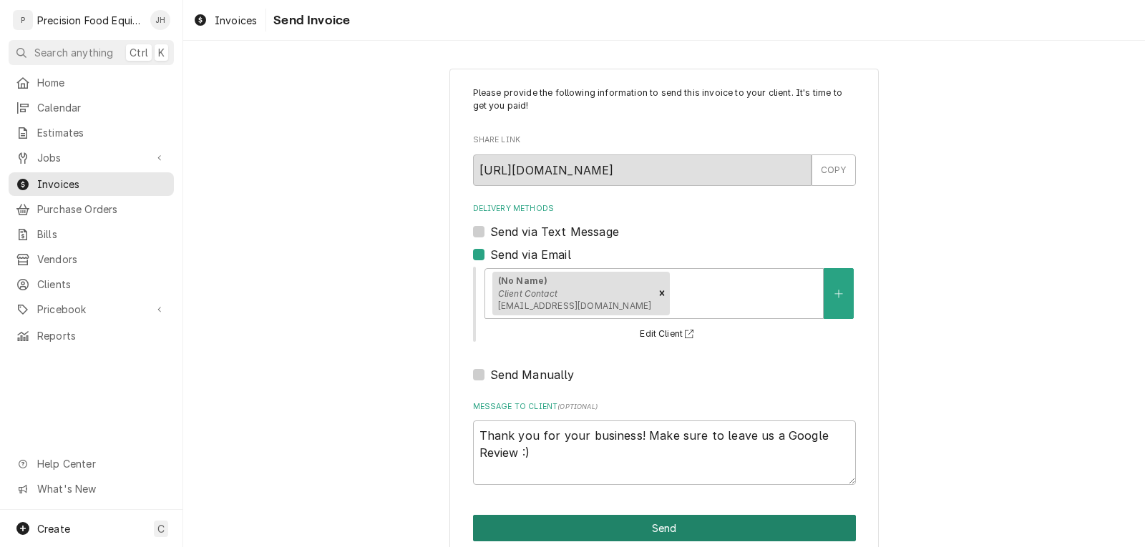
click at [630, 533] on button "Send" at bounding box center [664, 528] width 383 height 26
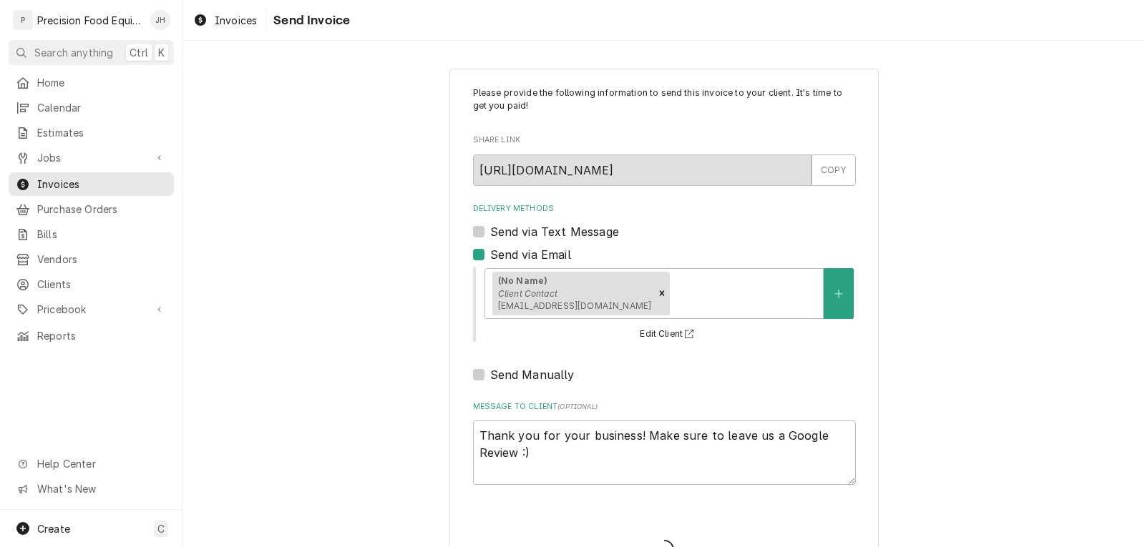
type textarea "x"
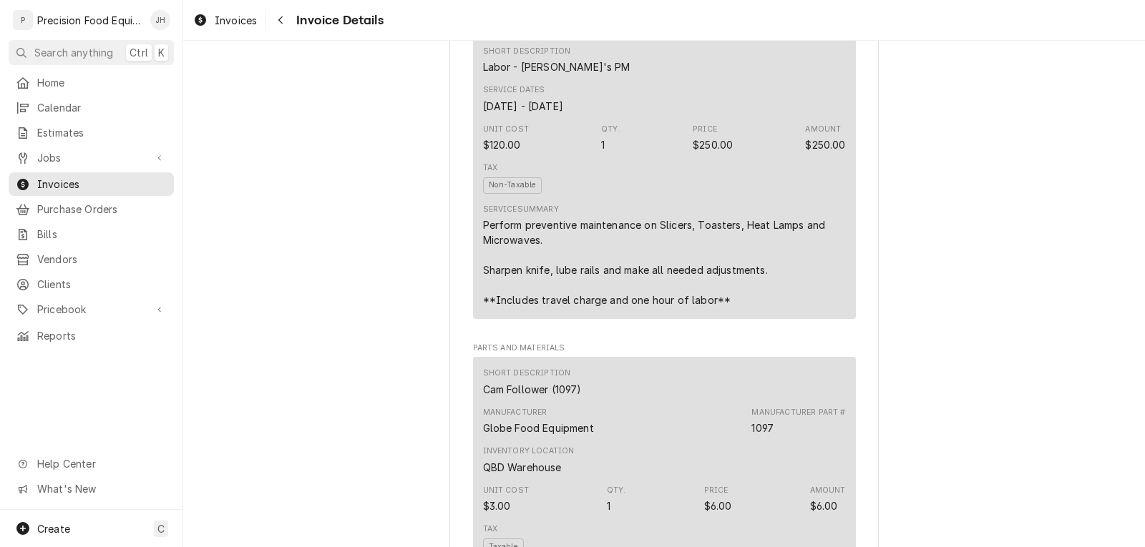
scroll to position [930, 0]
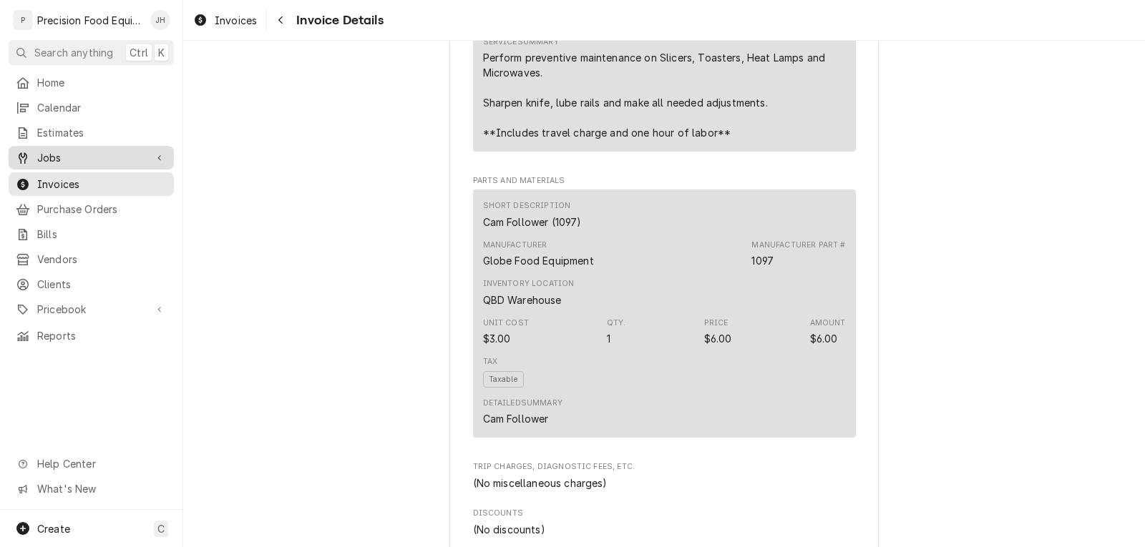
click at [70, 150] on span "Jobs" at bounding box center [91, 157] width 108 height 15
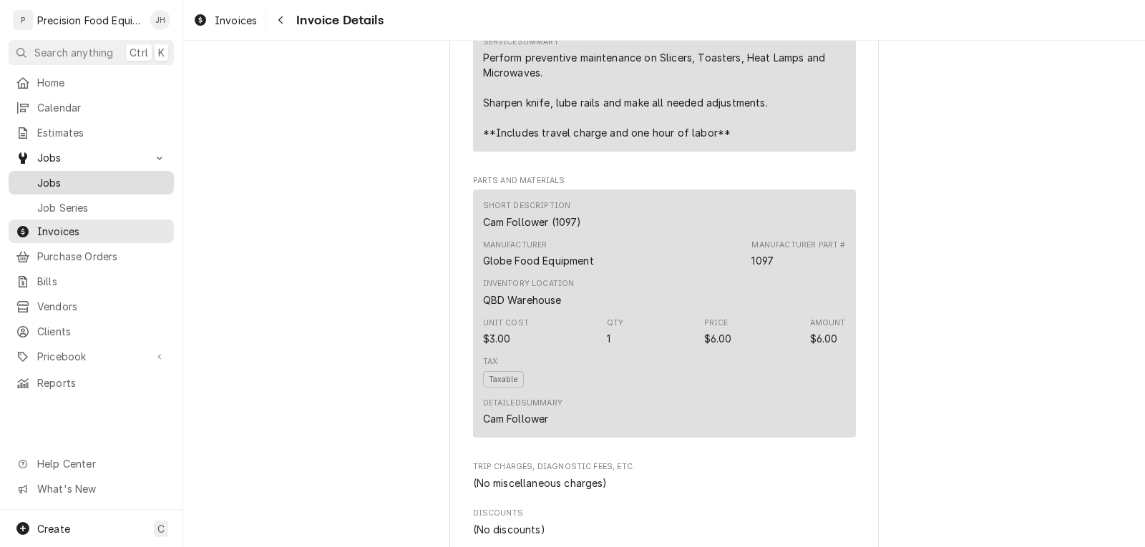
click at [70, 177] on span "Jobs" at bounding box center [102, 182] width 130 height 15
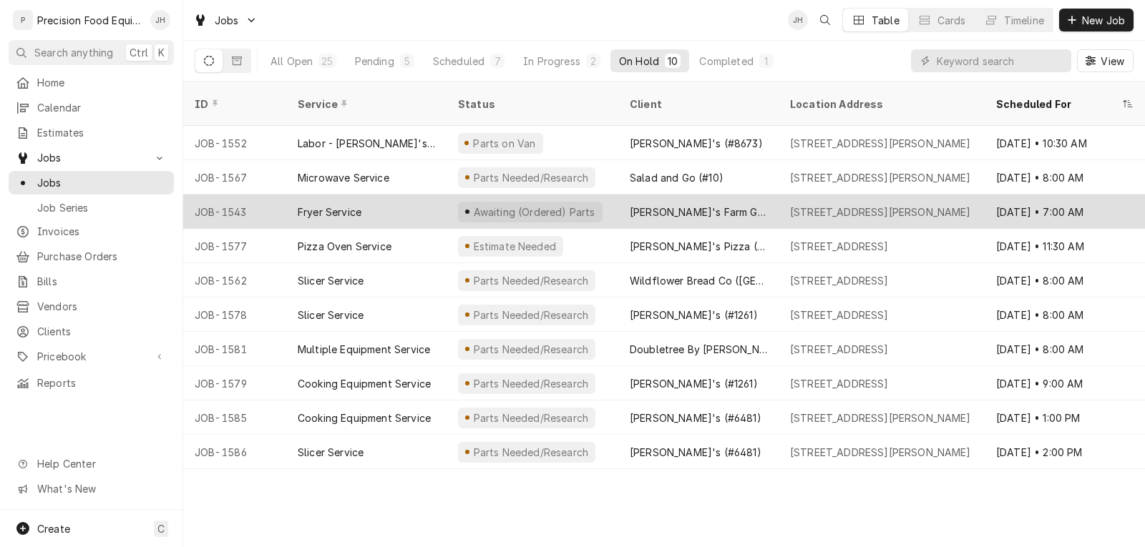
click at [422, 195] on div "Fryer Service" at bounding box center [366, 212] width 160 height 34
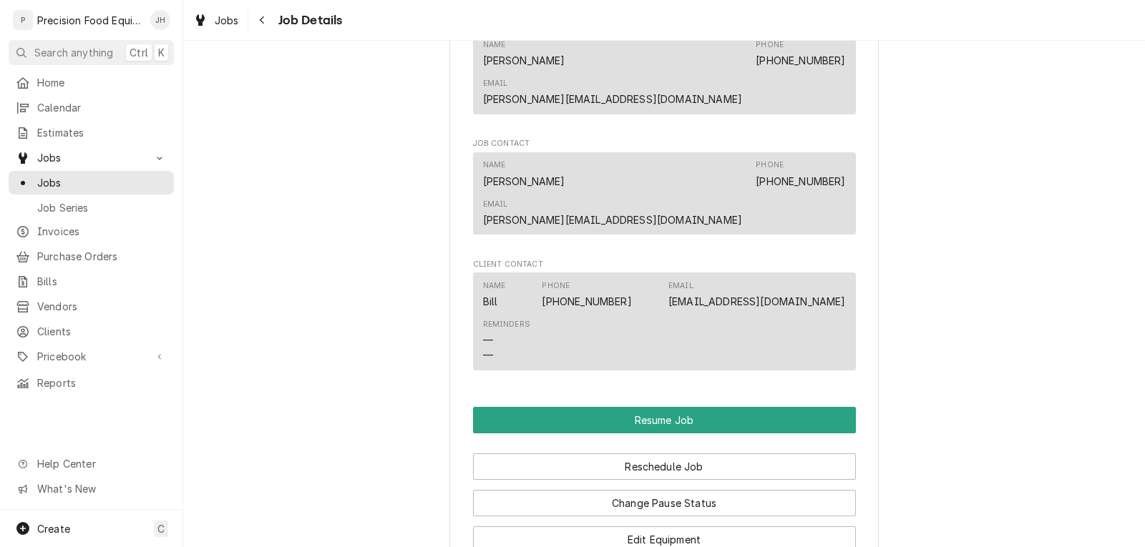
scroll to position [1073, 0]
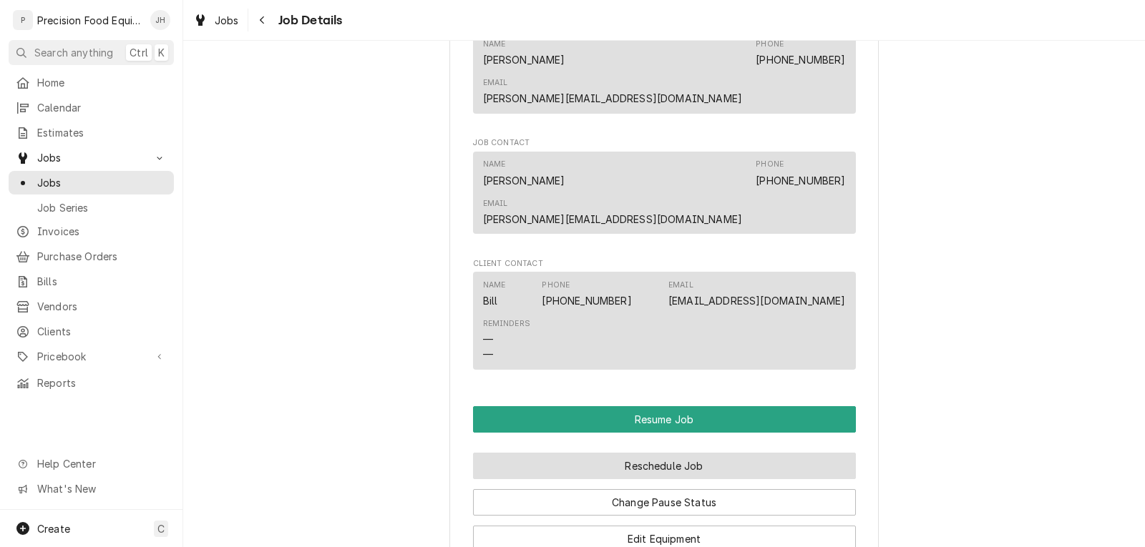
click at [678, 453] on button "Reschedule Job" at bounding box center [664, 466] width 383 height 26
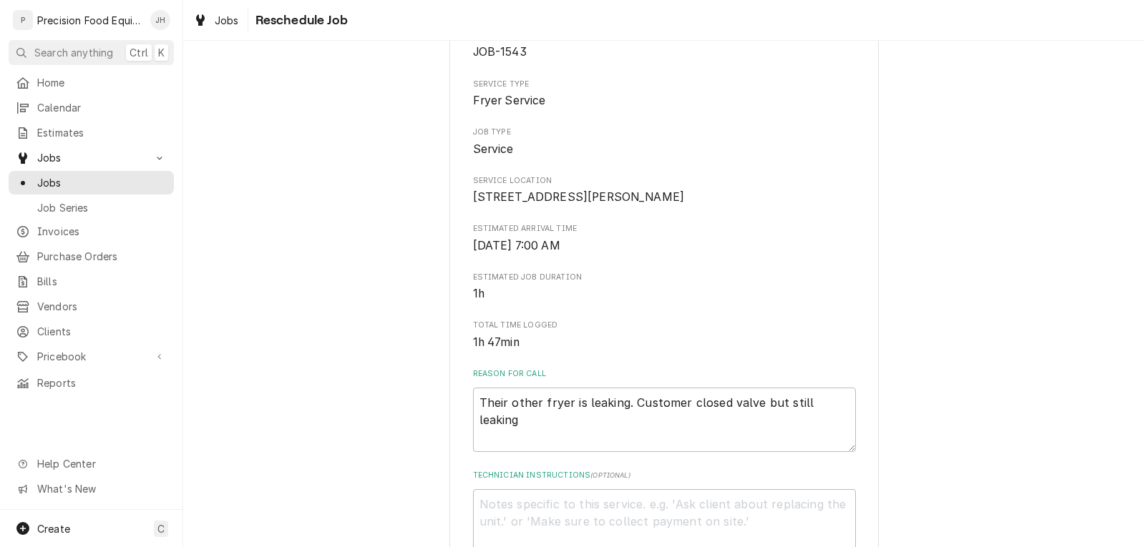
scroll to position [358, 0]
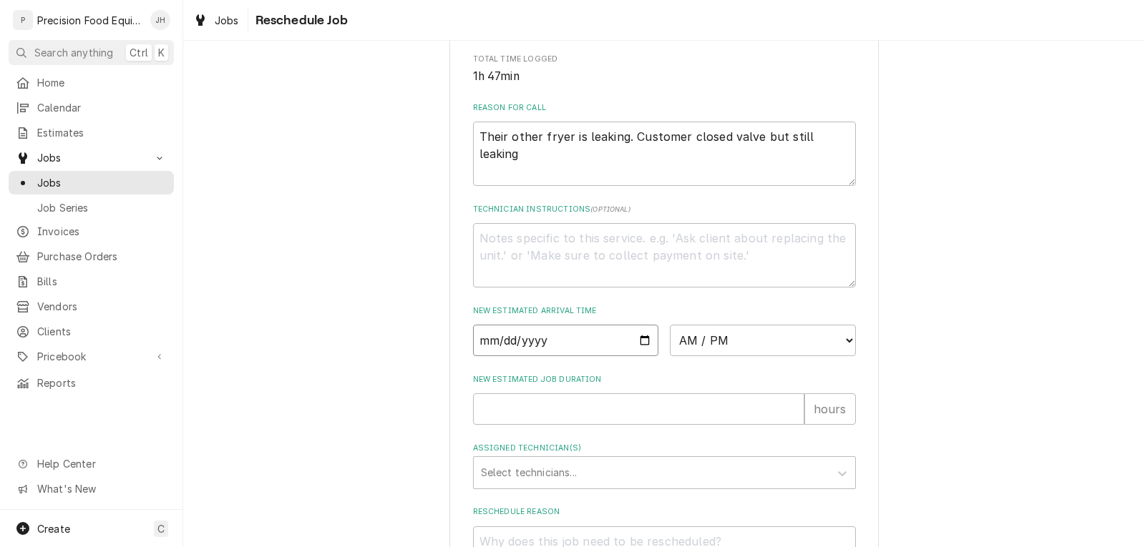
click at [637, 356] on input "Date" at bounding box center [566, 340] width 186 height 31
type textarea "x"
type input "2025-10-15"
click at [734, 352] on select "AM / PM 6:00 AM 6:15 AM 6:30 AM 6:45 AM 7:00 AM 7:15 AM 7:30 AM 7:45 AM 8:00 AM…" at bounding box center [763, 340] width 186 height 31
select select "07:00:00"
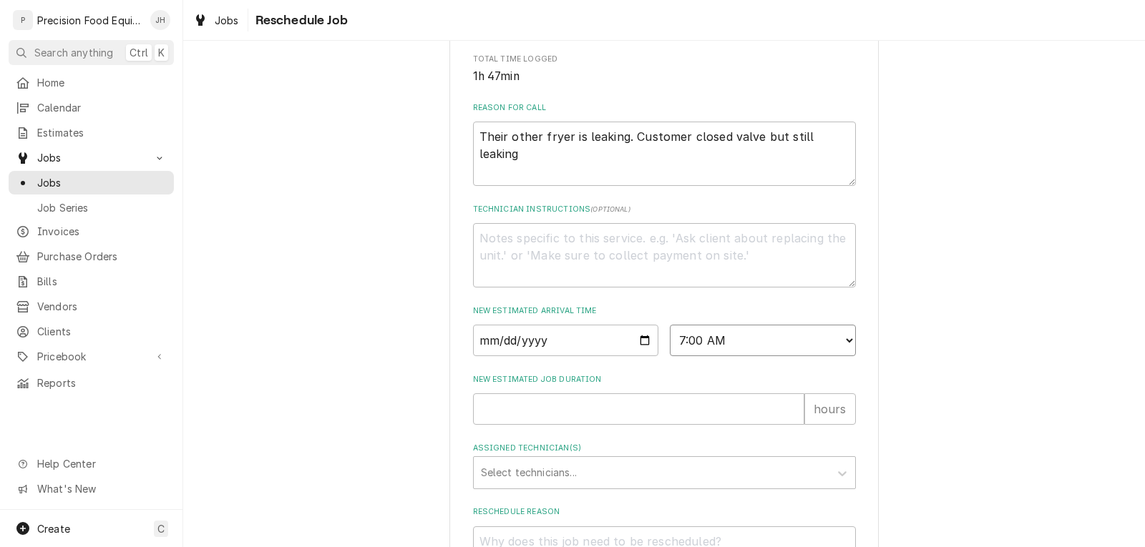
click at [670, 341] on select "AM / PM 6:00 AM 6:15 AM 6:30 AM 6:45 AM 7:00 AM 7:15 AM 7:30 AM 7:45 AM 8:00 AM…" at bounding box center [763, 340] width 186 height 31
click at [534, 425] on input "New Estimated Job Duration" at bounding box center [638, 409] width 331 height 31
type textarea "x"
type input "1"
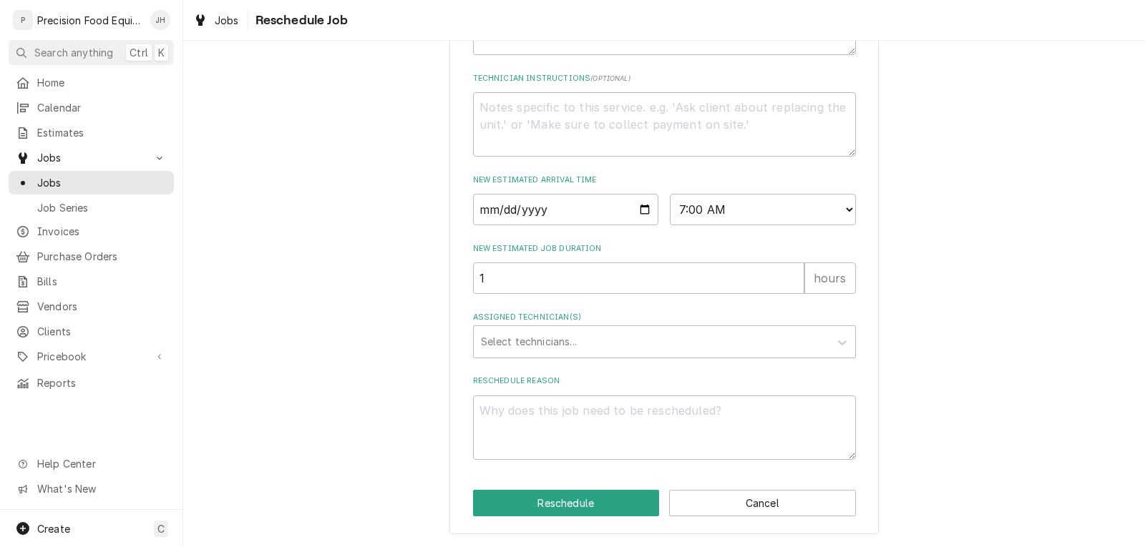
scroll to position [505, 0]
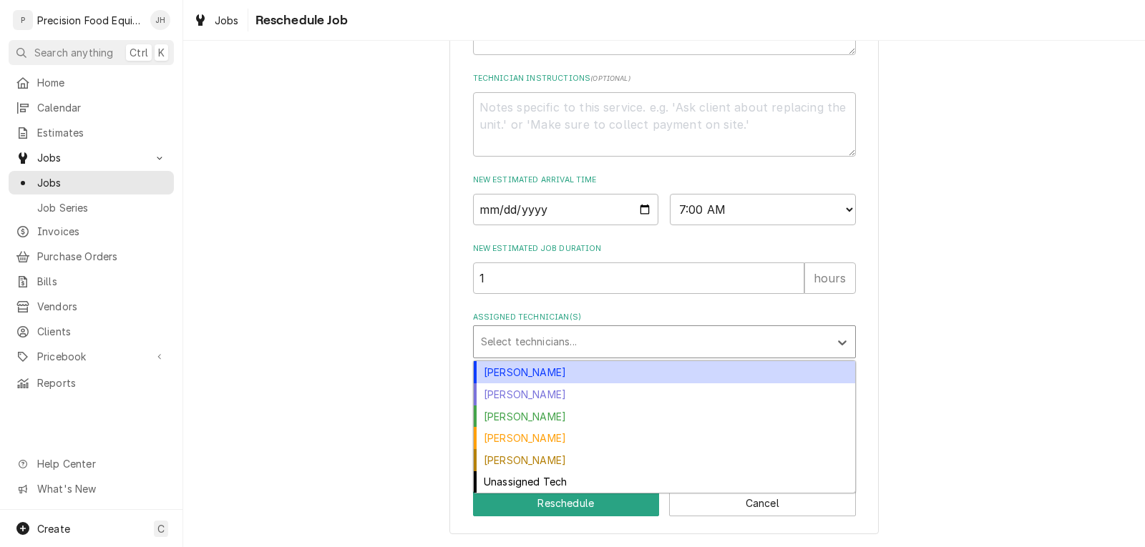
click at [584, 349] on div "Assigned Technician(s)" at bounding box center [651, 342] width 341 height 26
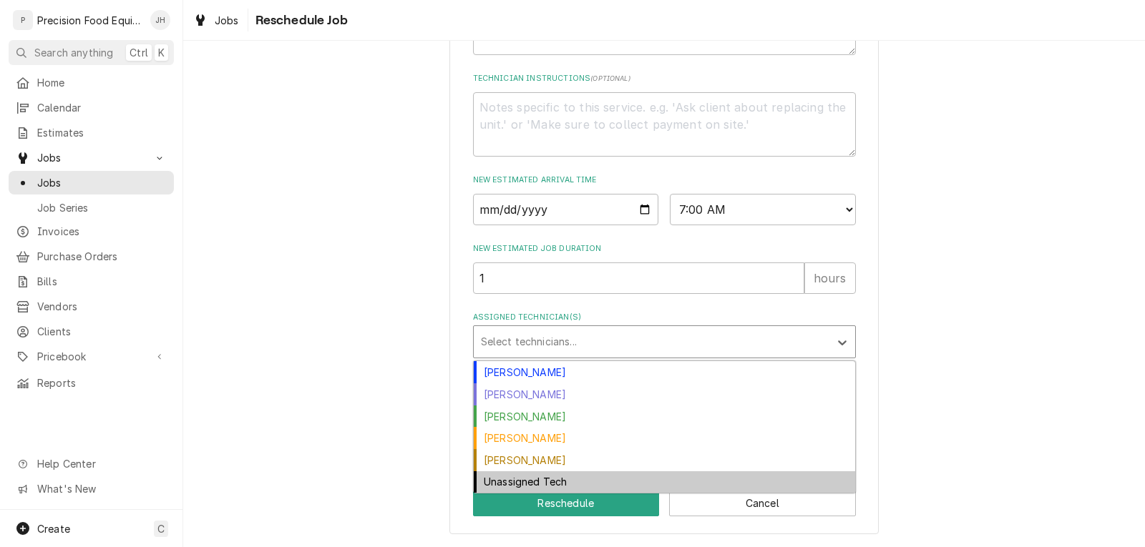
click at [516, 480] on div "Unassigned Tech" at bounding box center [664, 483] width 381 height 22
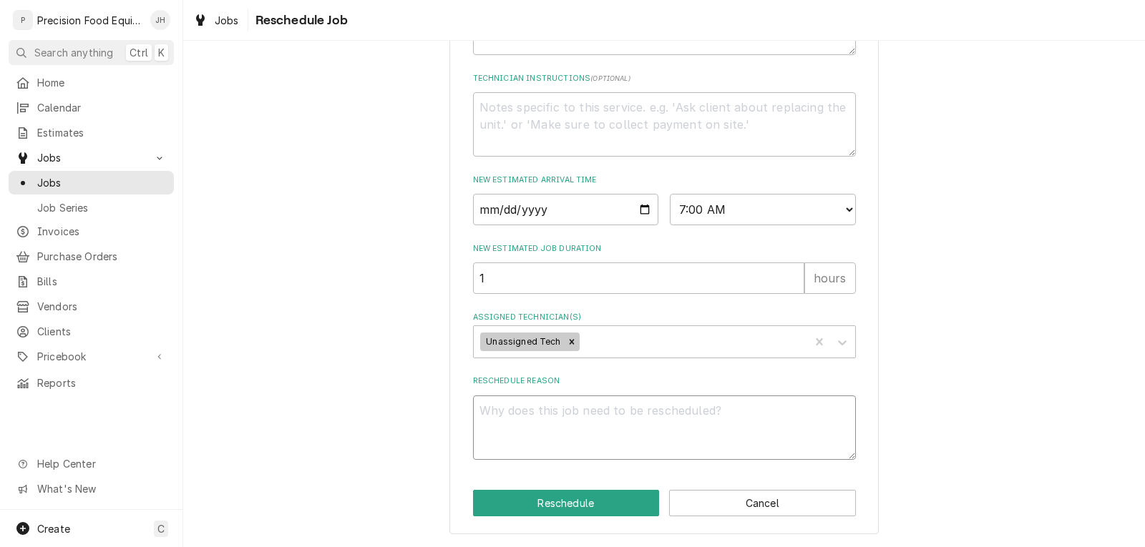
click at [534, 449] on textarea "Reschedule Reason" at bounding box center [664, 428] width 383 height 64
type textarea "x"
type textarea "P"
type textarea "x"
type textarea "Pa"
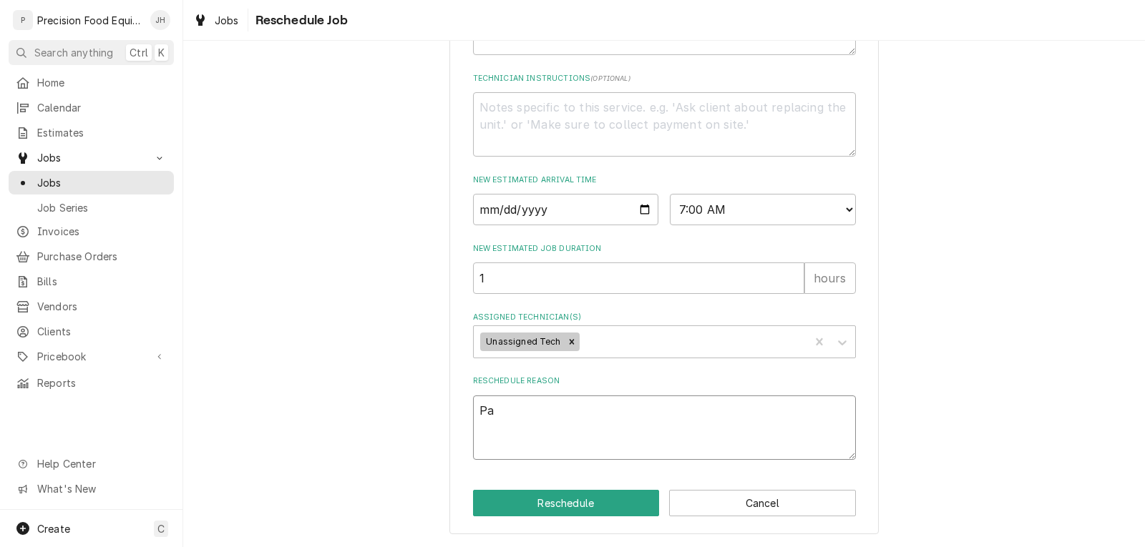
type textarea "x"
type textarea "Par"
type textarea "x"
type textarea "Part"
type textarea "x"
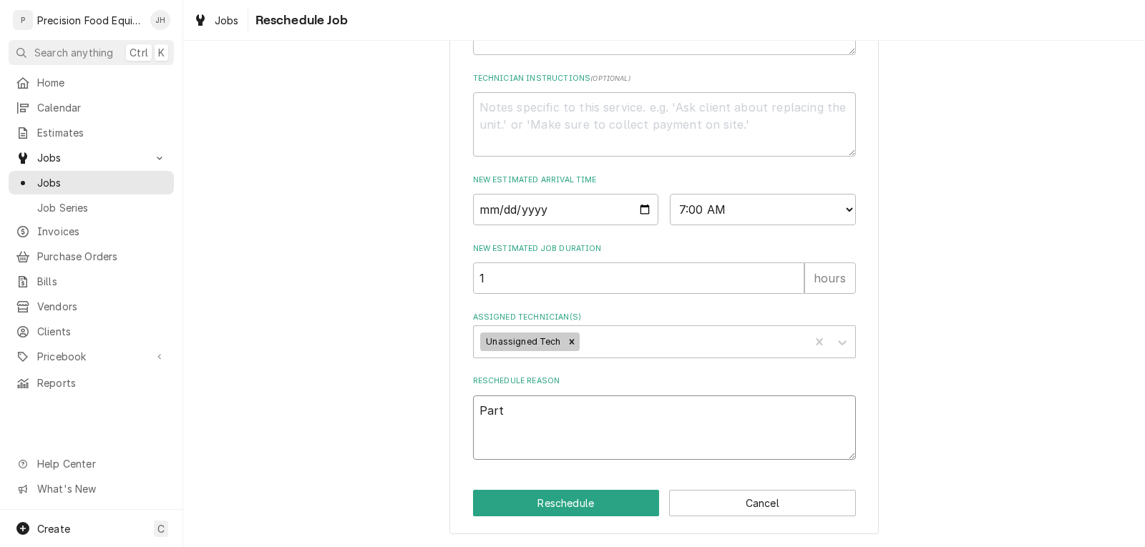
type textarea "Parts"
type textarea "x"
type textarea "Parts"
type textarea "x"
type textarea "Parts a"
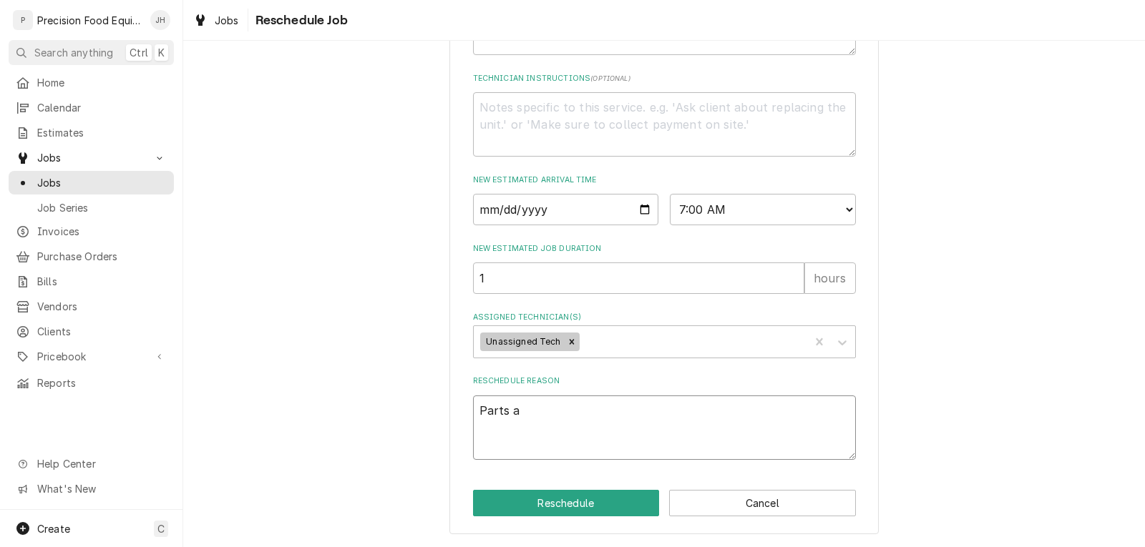
type textarea "x"
type textarea "Parts ar"
type textarea "x"
type textarea "Parts arr"
type textarea "x"
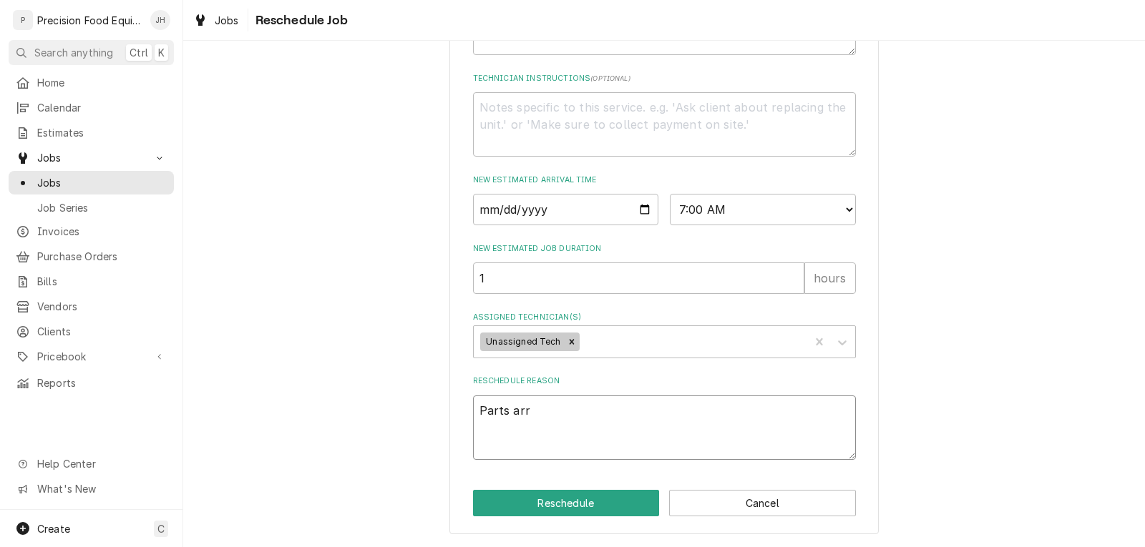
type textarea "Parts arri"
type textarea "x"
type textarea "Parts arriv"
type textarea "x"
type textarea "Parts arrive"
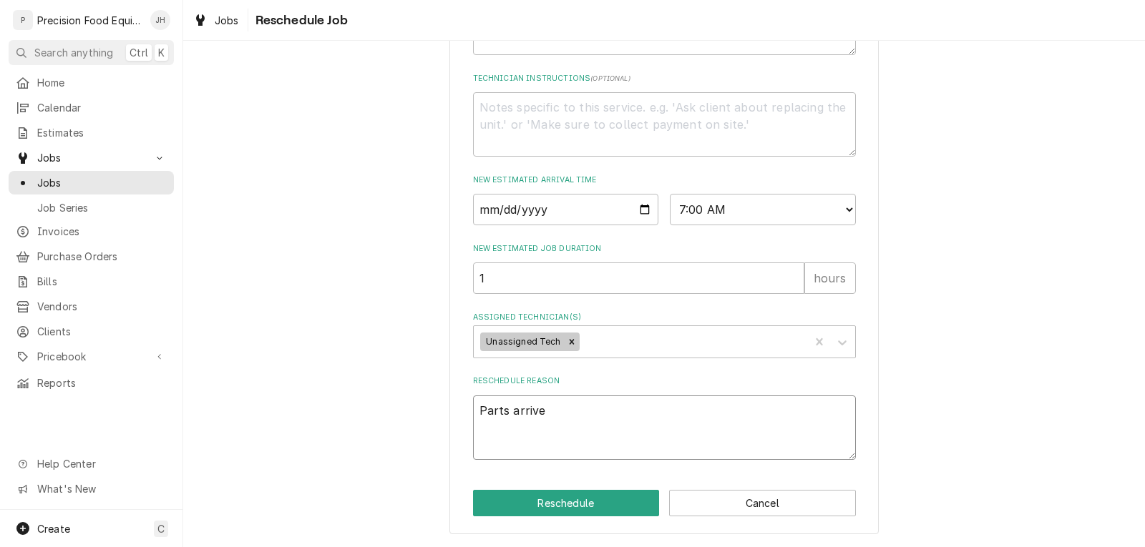
type textarea "x"
type textarea "Parts arrived"
click at [557, 512] on button "Reschedule" at bounding box center [566, 503] width 187 height 26
type textarea "x"
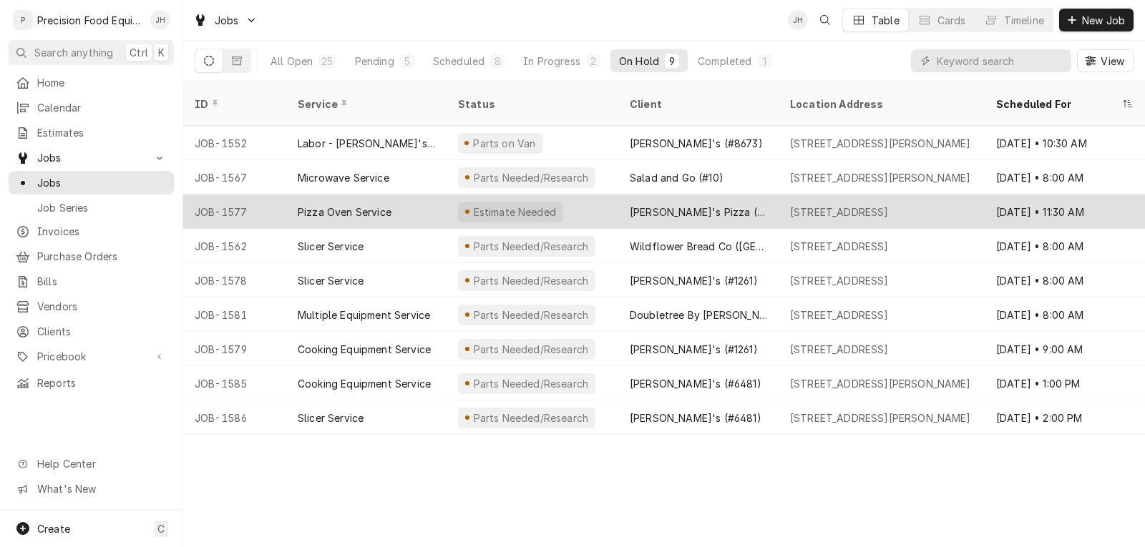
click at [267, 195] on div "JOB-1577" at bounding box center [234, 212] width 103 height 34
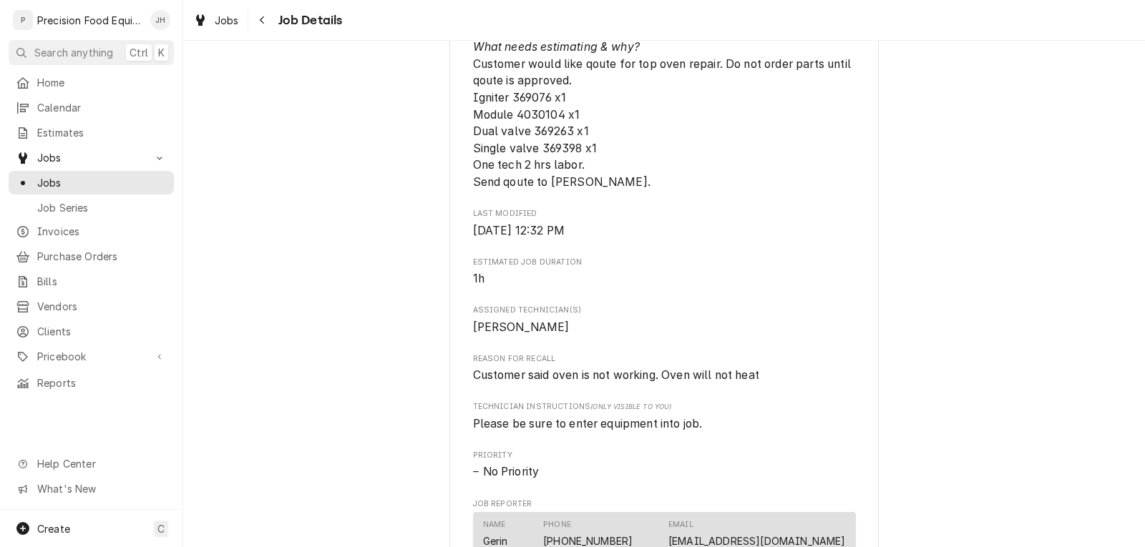
scroll to position [716, 0]
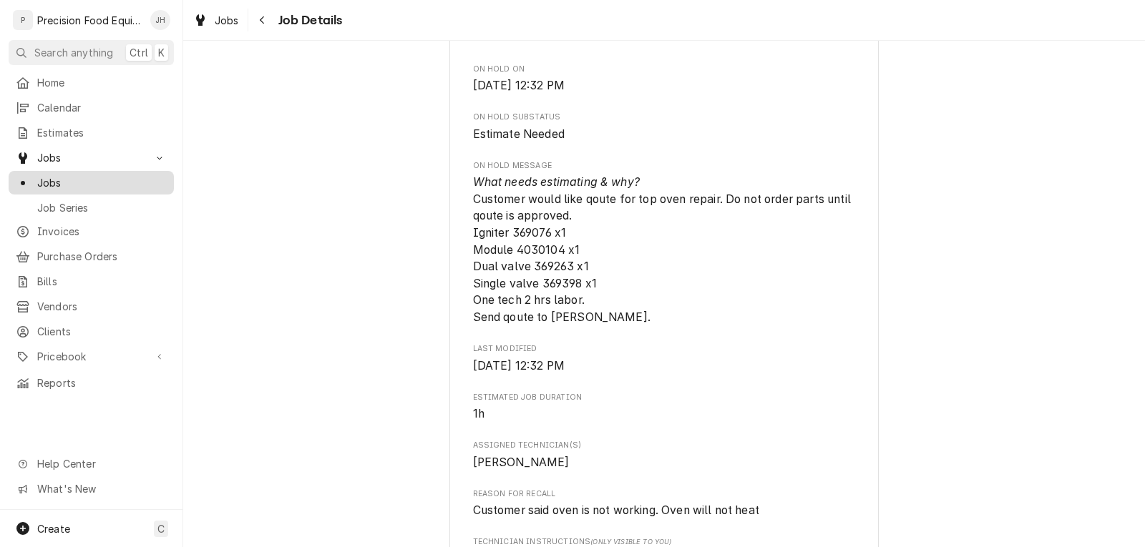
click at [72, 175] on span "Jobs" at bounding box center [102, 182] width 130 height 15
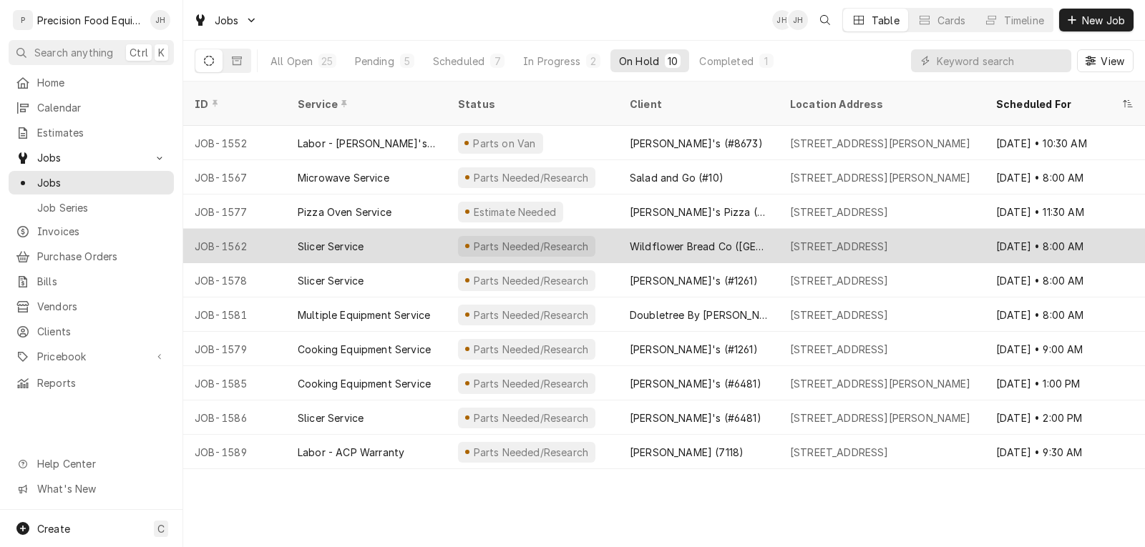
click at [422, 232] on div "Slicer Service" at bounding box center [366, 246] width 160 height 34
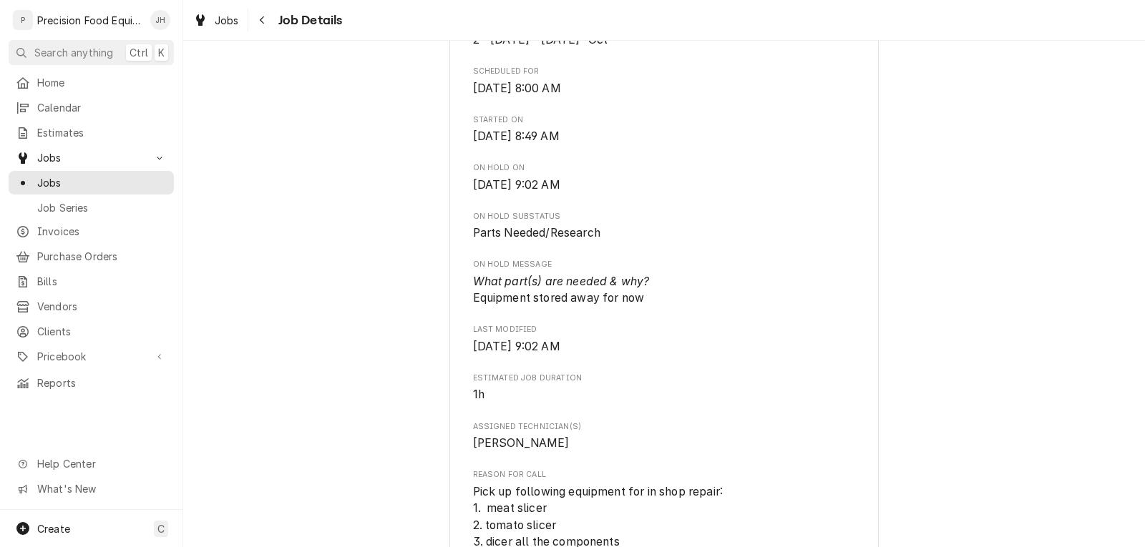
scroll to position [501, 0]
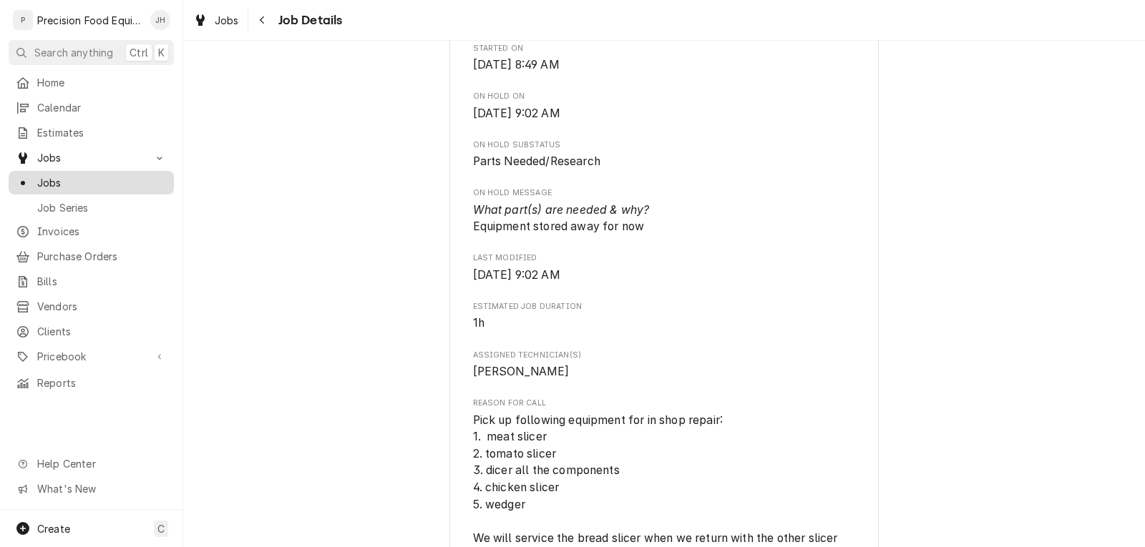
click at [82, 175] on span "Jobs" at bounding box center [102, 182] width 130 height 15
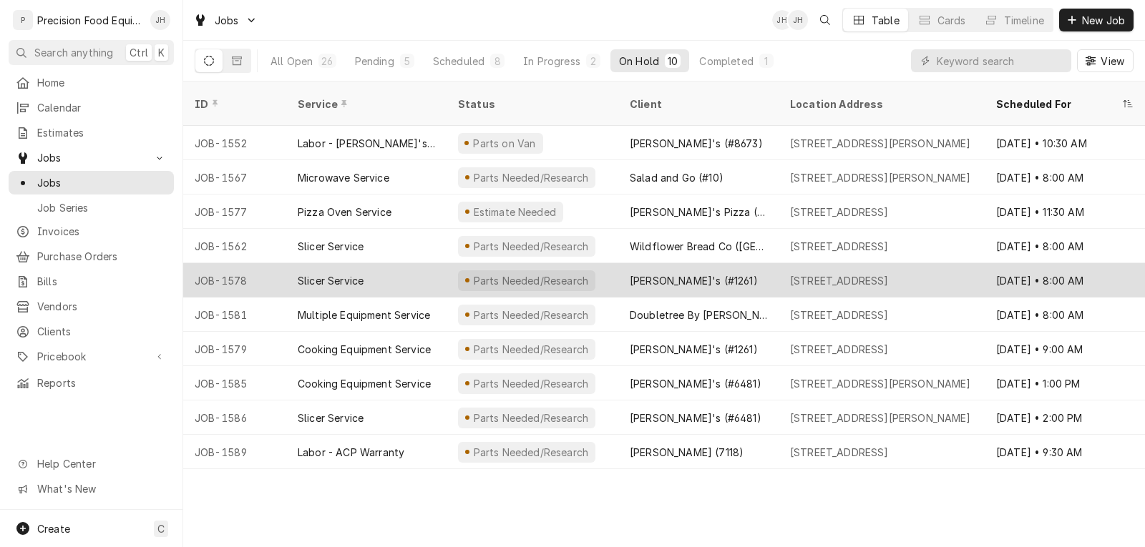
click at [393, 263] on div "Slicer Service" at bounding box center [366, 280] width 160 height 34
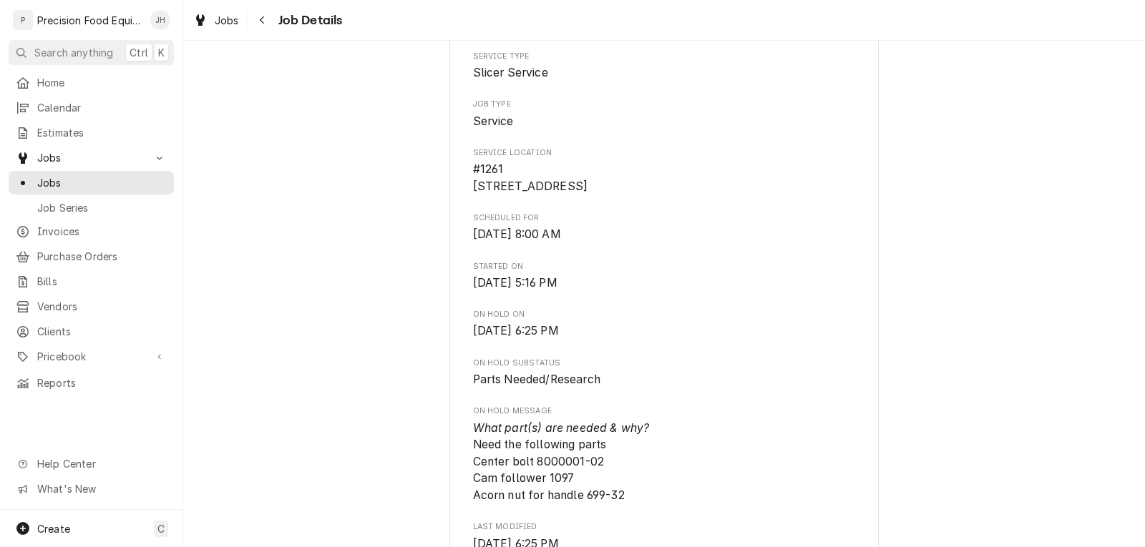
scroll to position [215, 0]
click at [90, 179] on span "Jobs" at bounding box center [102, 182] width 130 height 15
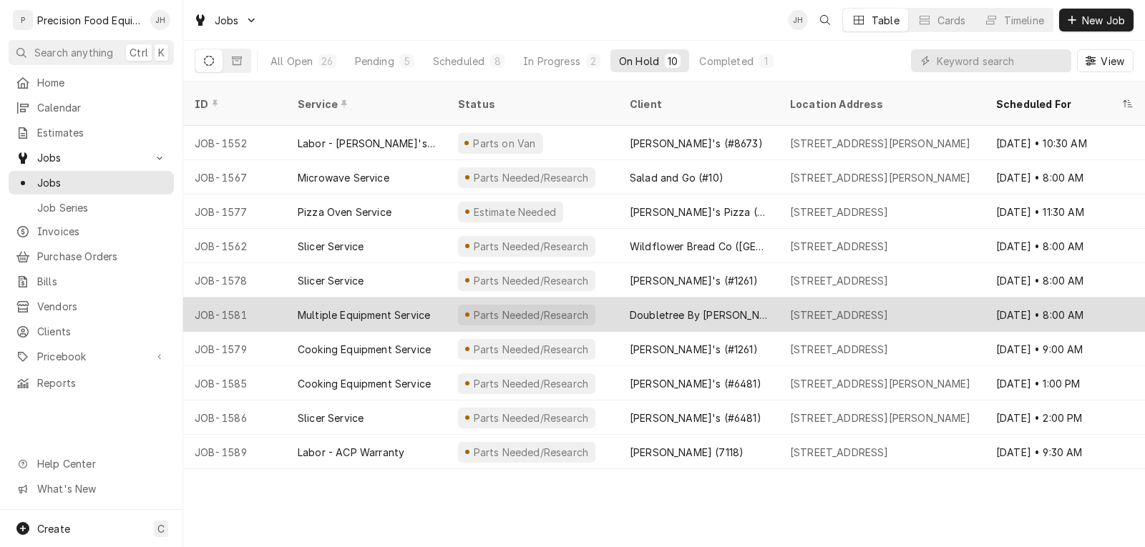
click at [586, 298] on div "Parts Needed/Research" at bounding box center [533, 315] width 172 height 34
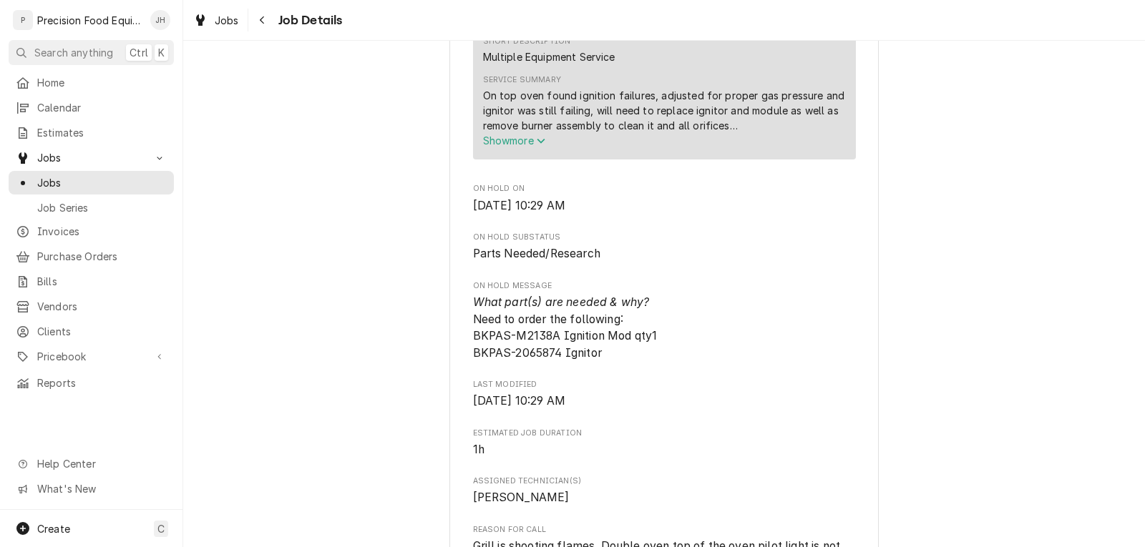
scroll to position [501, 0]
click at [489, 355] on span "What part(s) are needed & why? Need to order the following: BKPAS-M2138A Igniti…" at bounding box center [565, 326] width 185 height 64
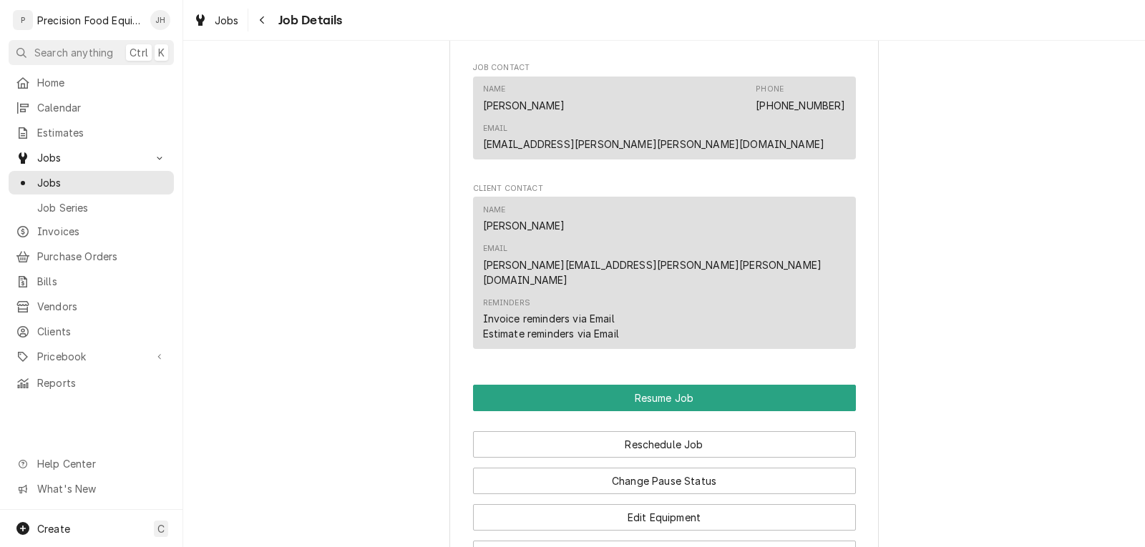
scroll to position [1217, 0]
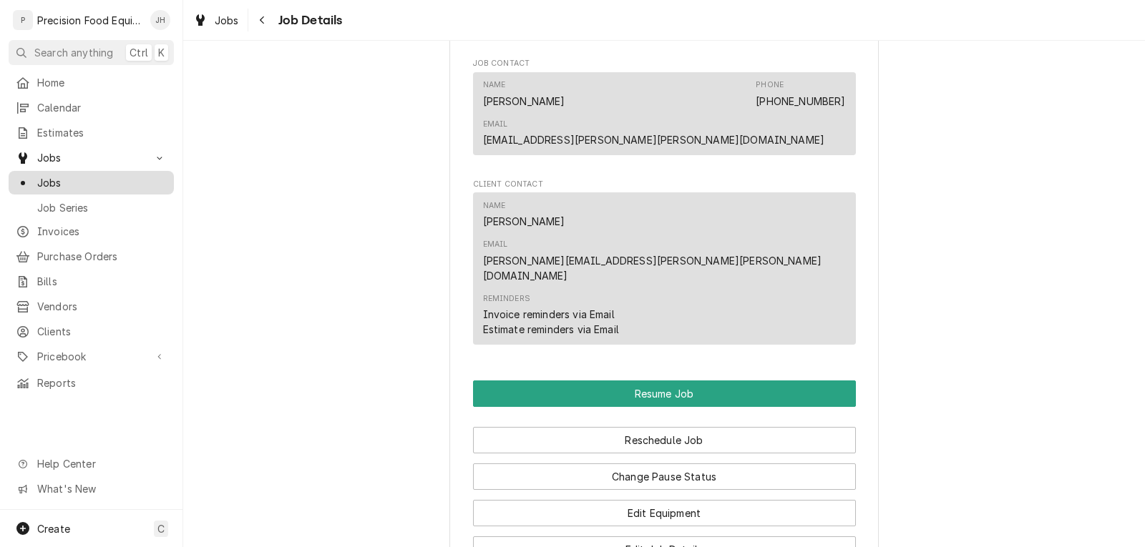
click at [78, 175] on span "Jobs" at bounding box center [102, 182] width 130 height 15
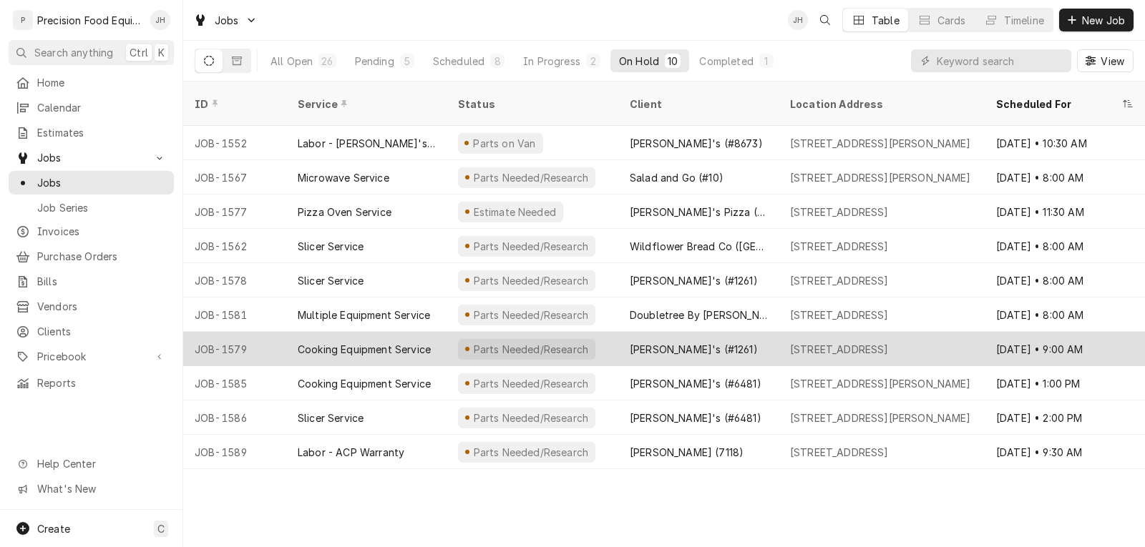
click at [591, 333] on div "Parts Needed/Research" at bounding box center [533, 349] width 172 height 34
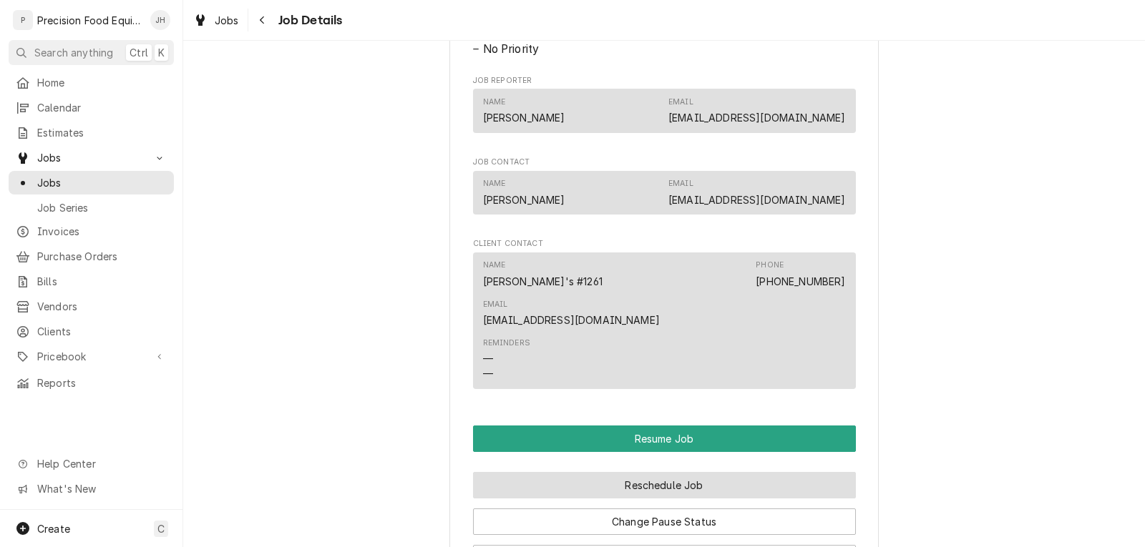
scroll to position [1002, 0]
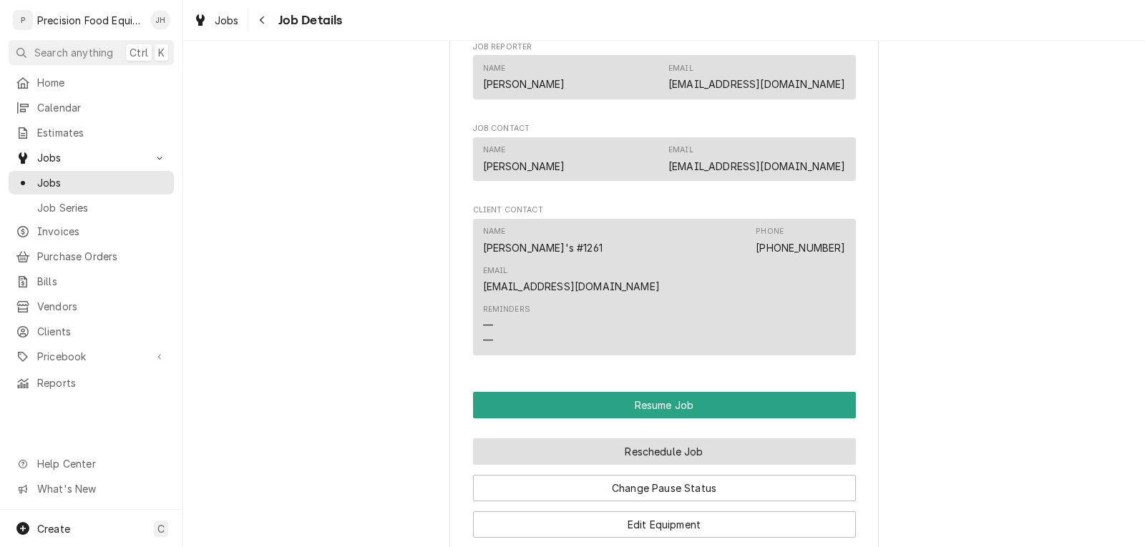
click at [671, 439] on button "Reschedule Job" at bounding box center [664, 452] width 383 height 26
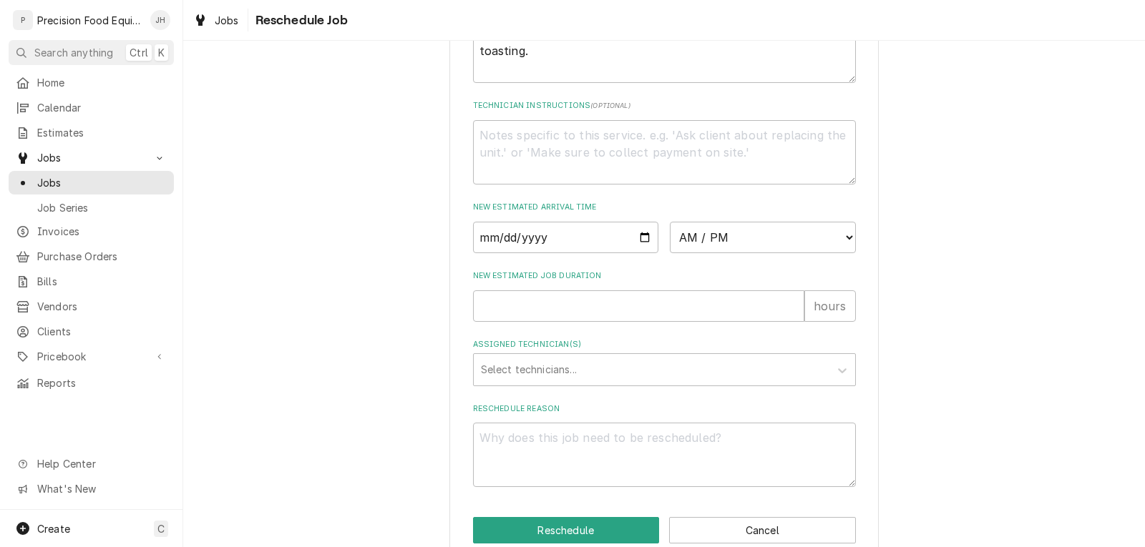
scroll to position [501, 0]
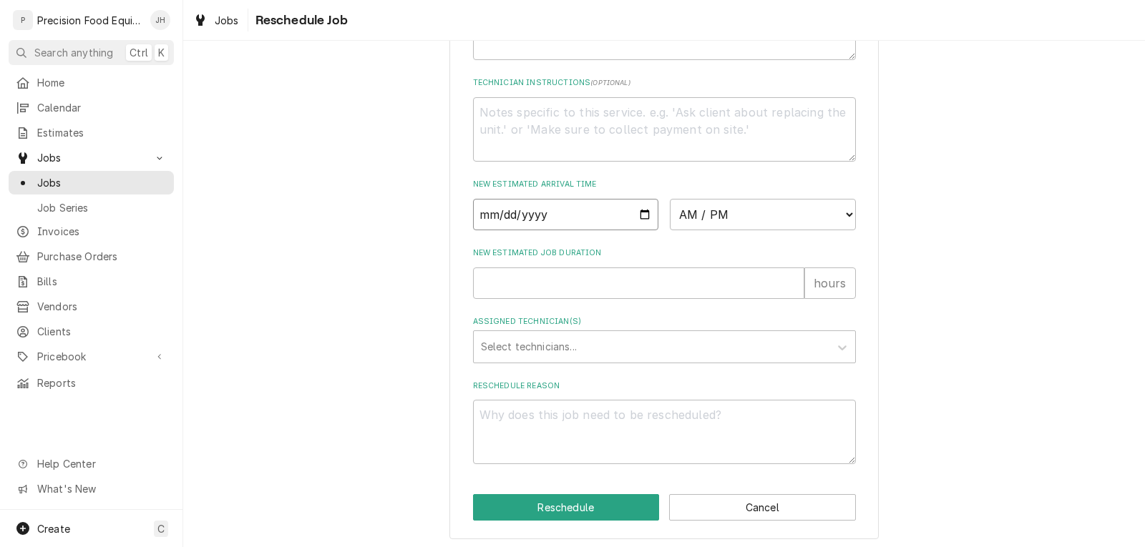
click at [638, 229] on input "Date" at bounding box center [566, 214] width 186 height 31
type input "2025-10-14"
type textarea "x"
click at [764, 230] on select "AM / PM 6:00 AM 6:15 AM 6:30 AM 6:45 AM 7:00 AM 7:15 AM 7:30 AM 7:45 AM 8:00 AM…" at bounding box center [763, 214] width 186 height 31
select select "13:00:00"
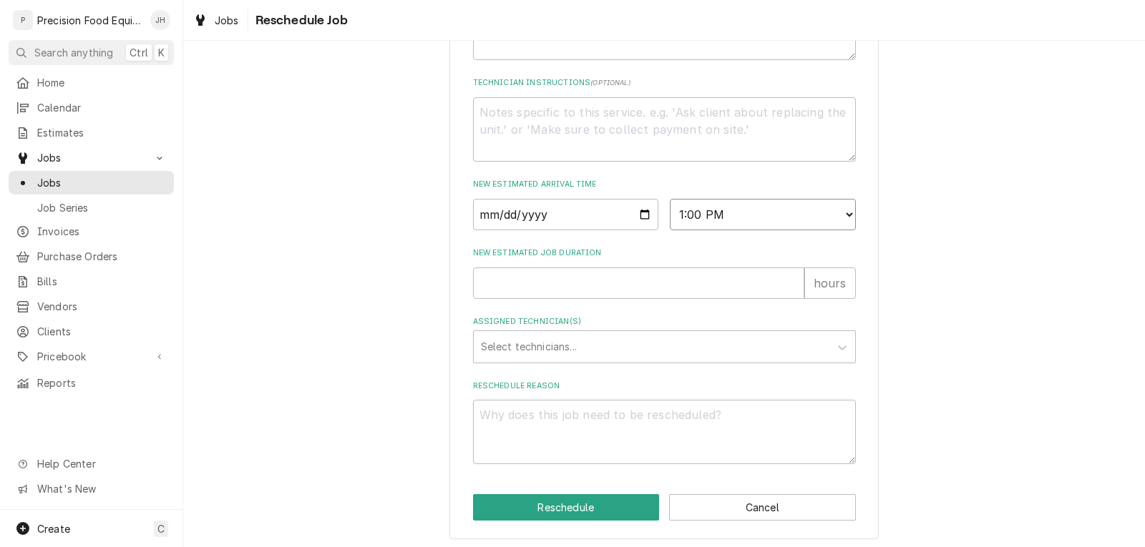
click at [670, 215] on select "AM / PM 6:00 AM 6:15 AM 6:30 AM 6:45 AM 7:00 AM 7:15 AM 7:30 AM 7:45 AM 8:00 AM…" at bounding box center [763, 214] width 186 height 31
click at [591, 299] on input "New Estimated Job Duration" at bounding box center [638, 283] width 331 height 31
type textarea "x"
type input "1"
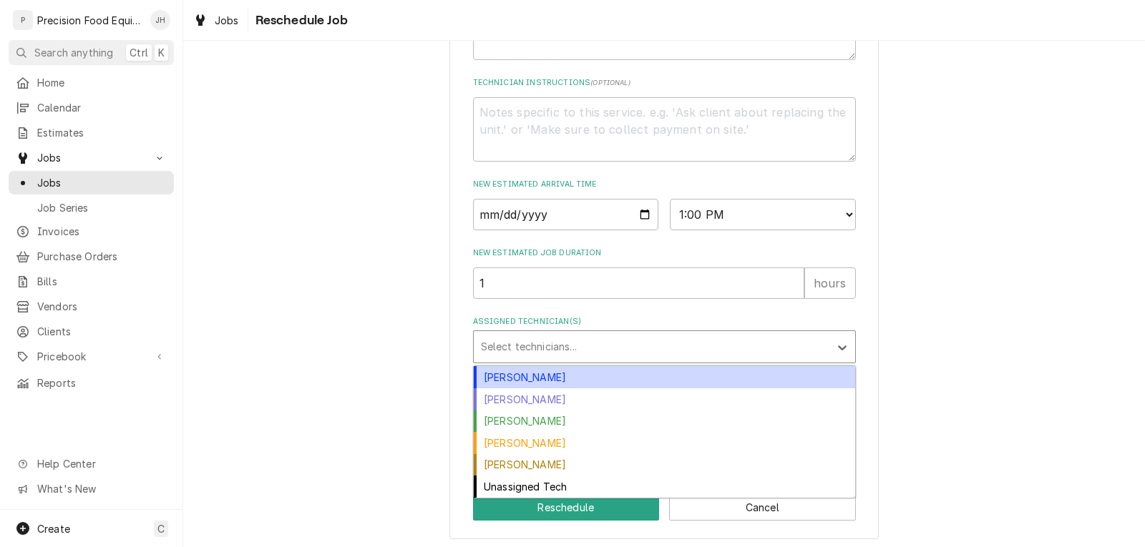
click at [596, 360] on div "Assigned Technician(s)" at bounding box center [651, 347] width 341 height 26
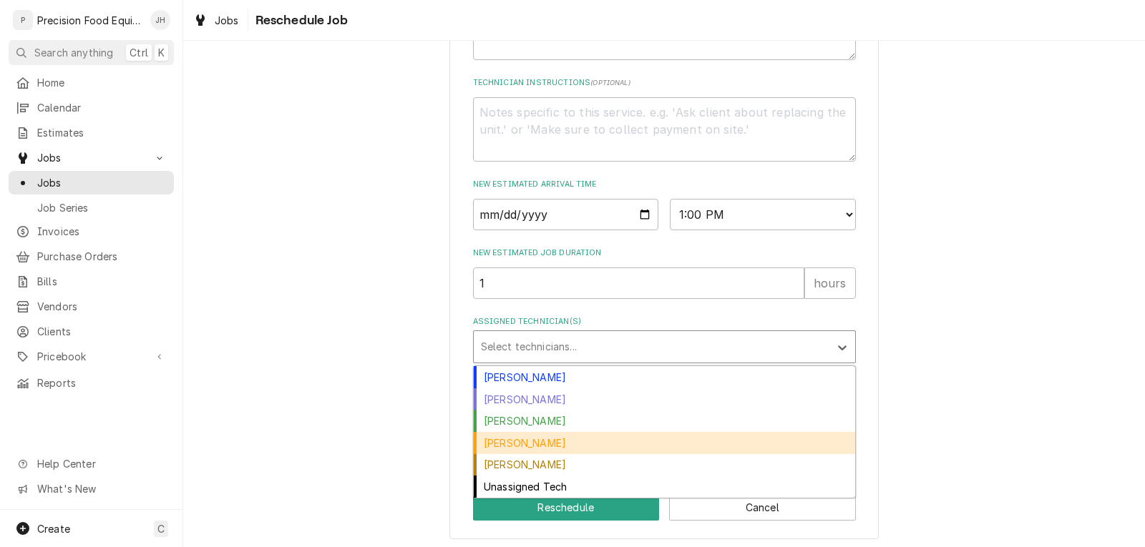
click at [544, 454] on div "Mike Caster" at bounding box center [664, 443] width 381 height 22
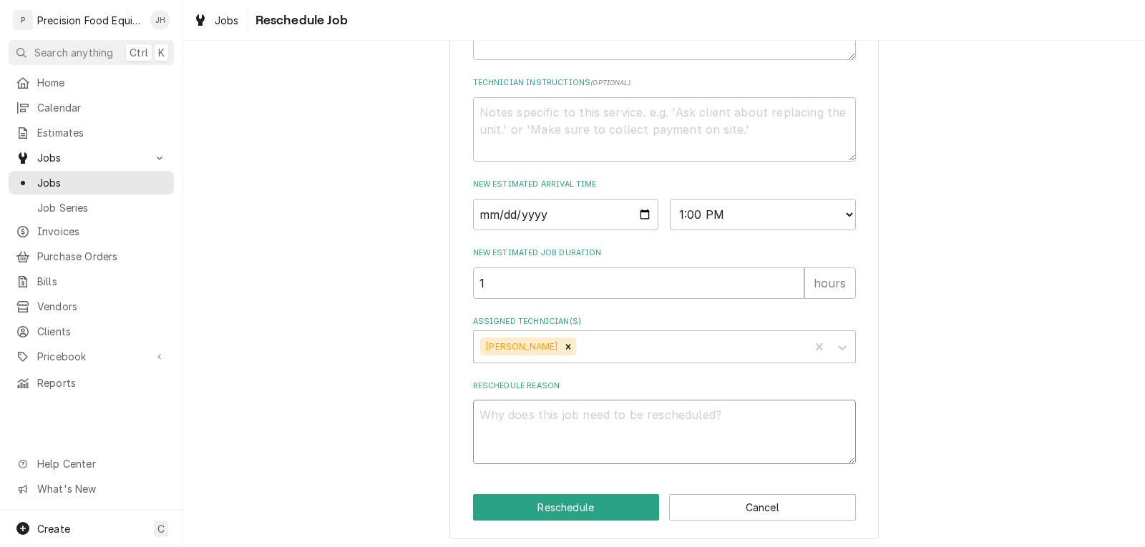
click at [575, 455] on textarea "Reschedule Reason" at bounding box center [664, 432] width 383 height 64
type textarea "x"
type textarea "i"
type textarea "x"
type textarea "in"
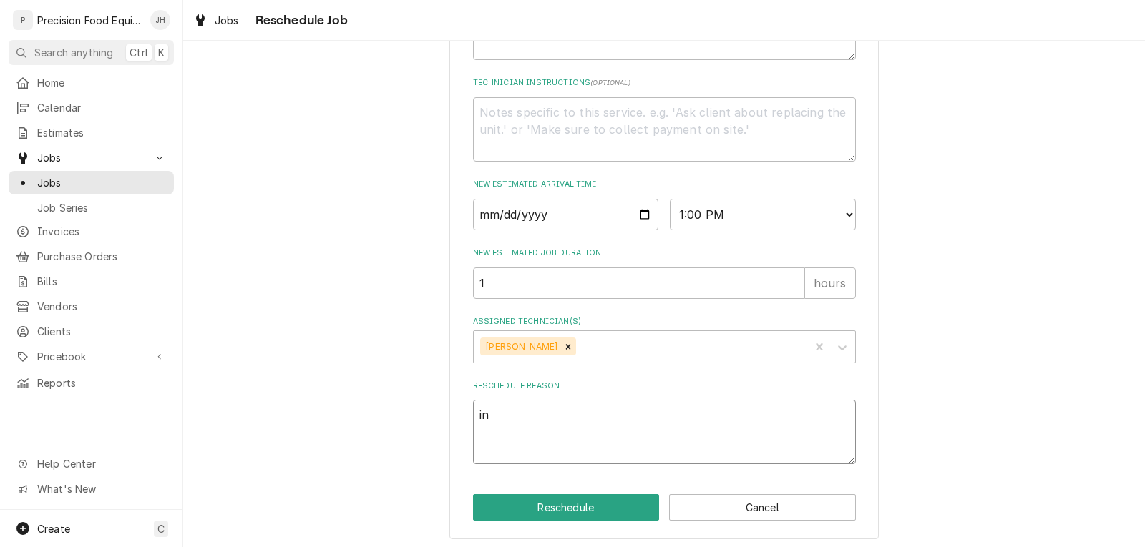
type textarea "x"
type textarea "in"
type textarea "x"
type textarea "in s"
type textarea "x"
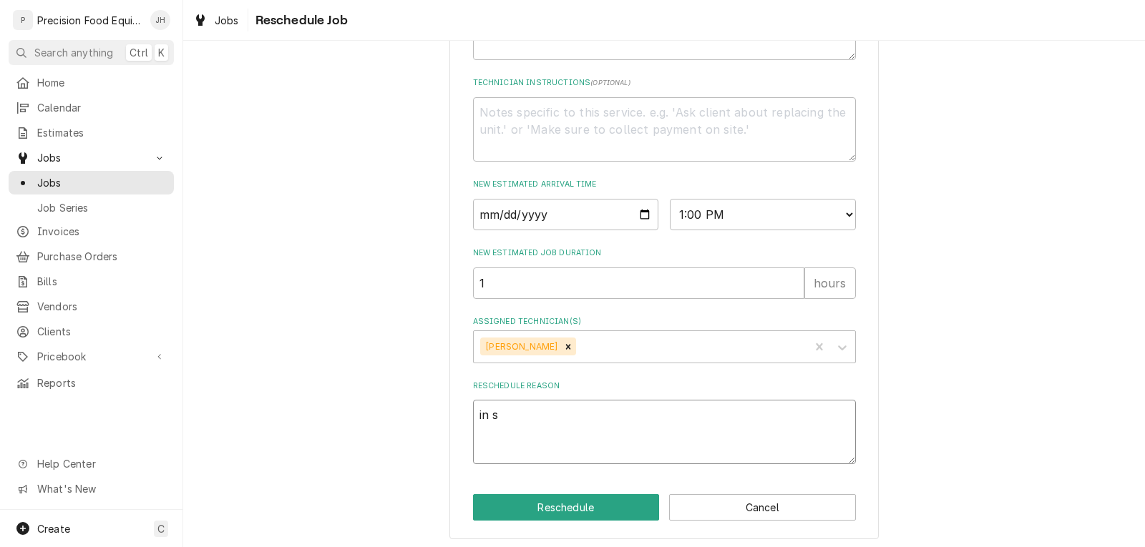
type textarea "in sh"
type textarea "x"
type textarea "in sho"
type textarea "x"
type textarea "in shop"
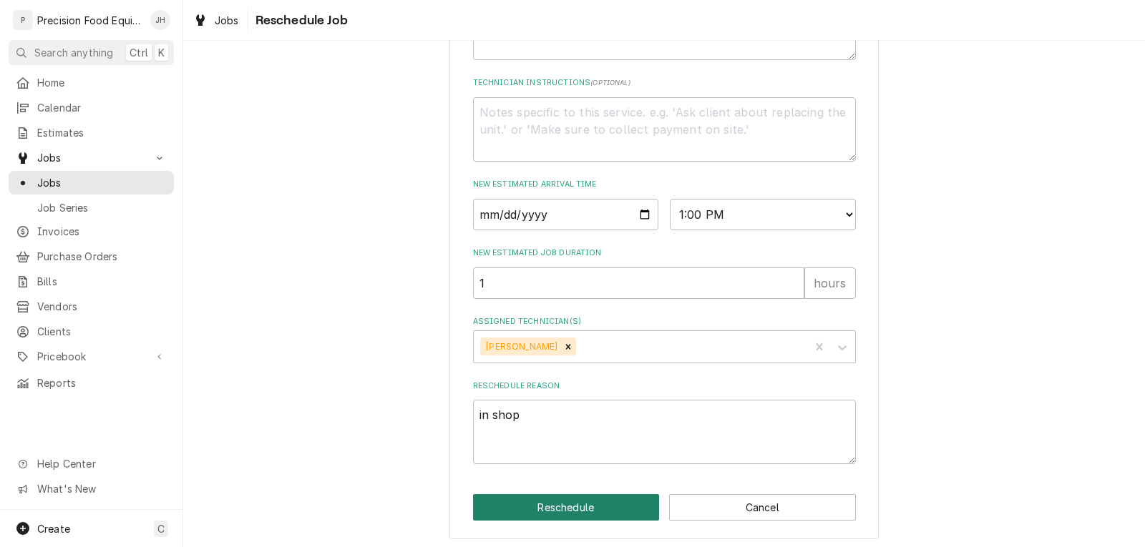
click at [580, 521] on button "Reschedule" at bounding box center [566, 508] width 187 height 26
type textarea "x"
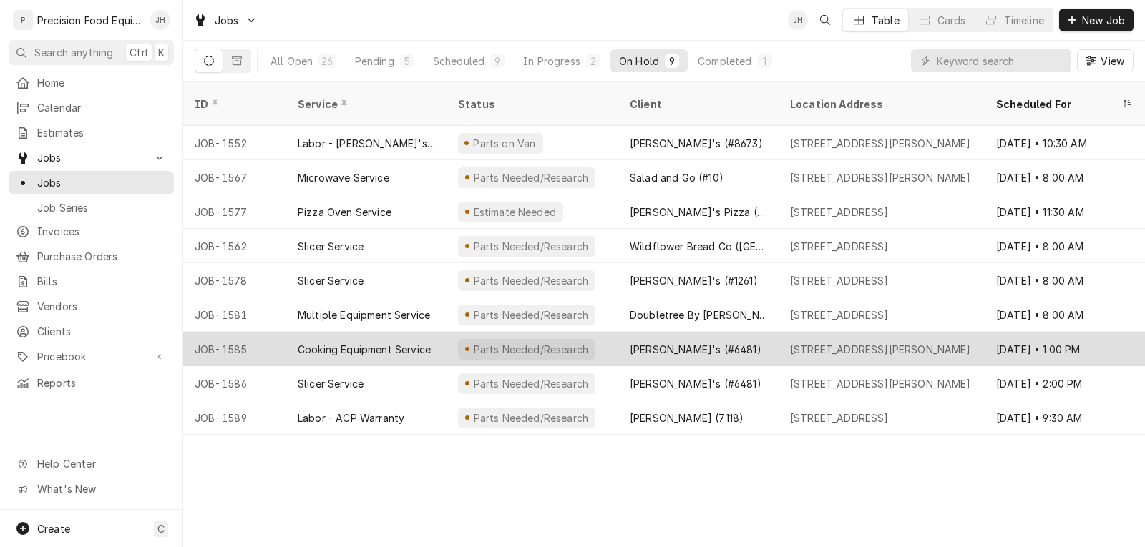
click at [419, 342] on div "Cooking Equipment Service" at bounding box center [364, 349] width 133 height 15
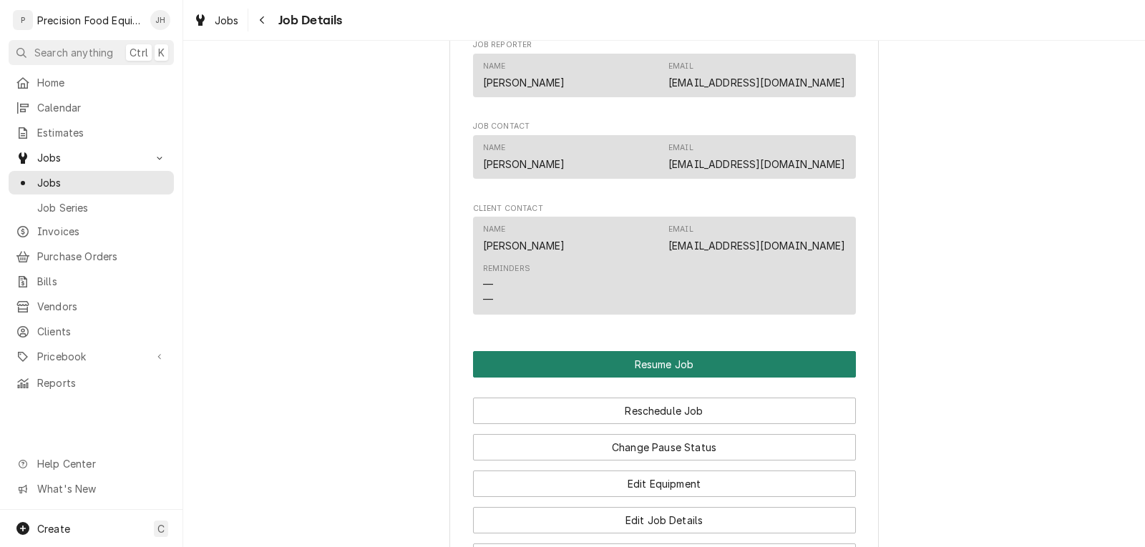
scroll to position [1217, 0]
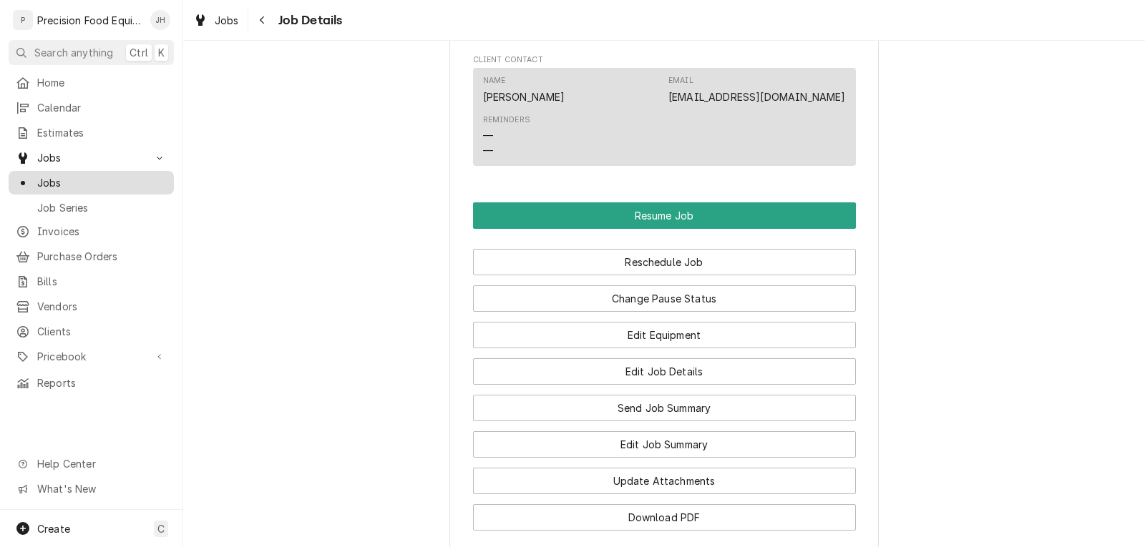
click at [71, 176] on span "Jobs" at bounding box center [102, 182] width 130 height 15
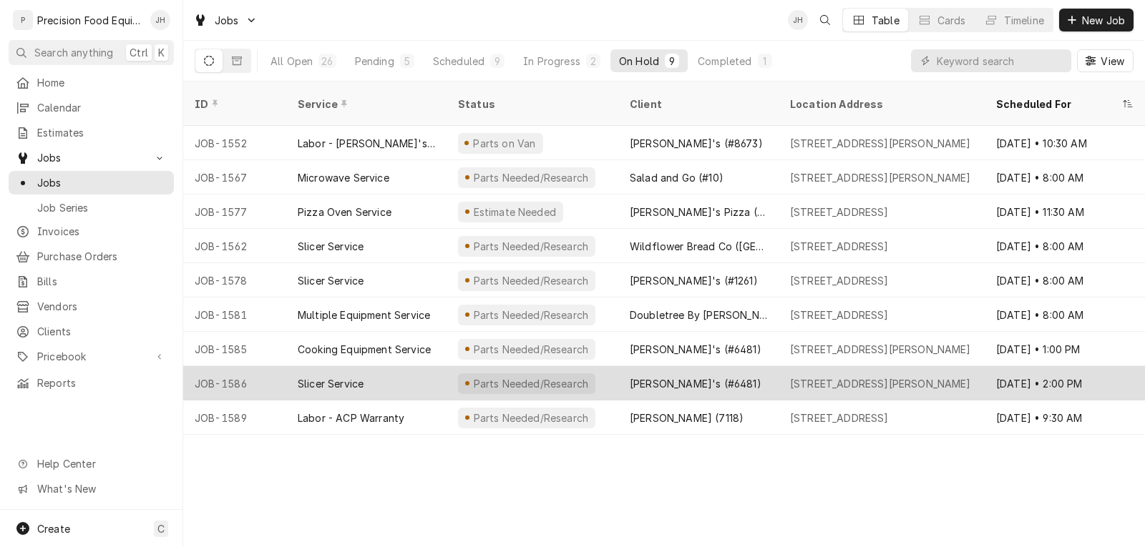
click at [586, 366] on div "Parts Needed/Research" at bounding box center [533, 383] width 172 height 34
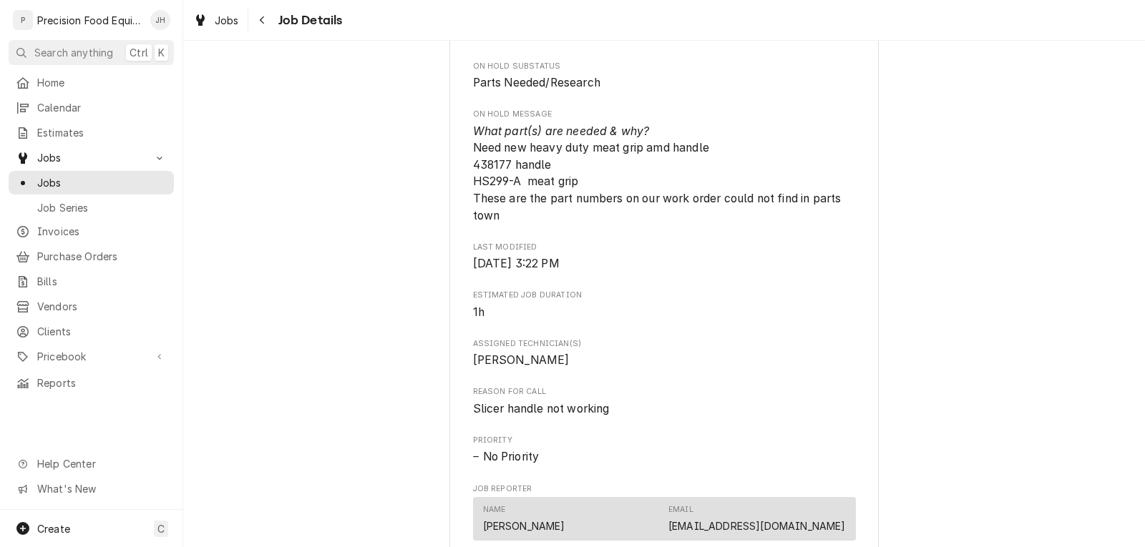
scroll to position [644, 0]
click at [54, 175] on span "Jobs" at bounding box center [102, 182] width 130 height 15
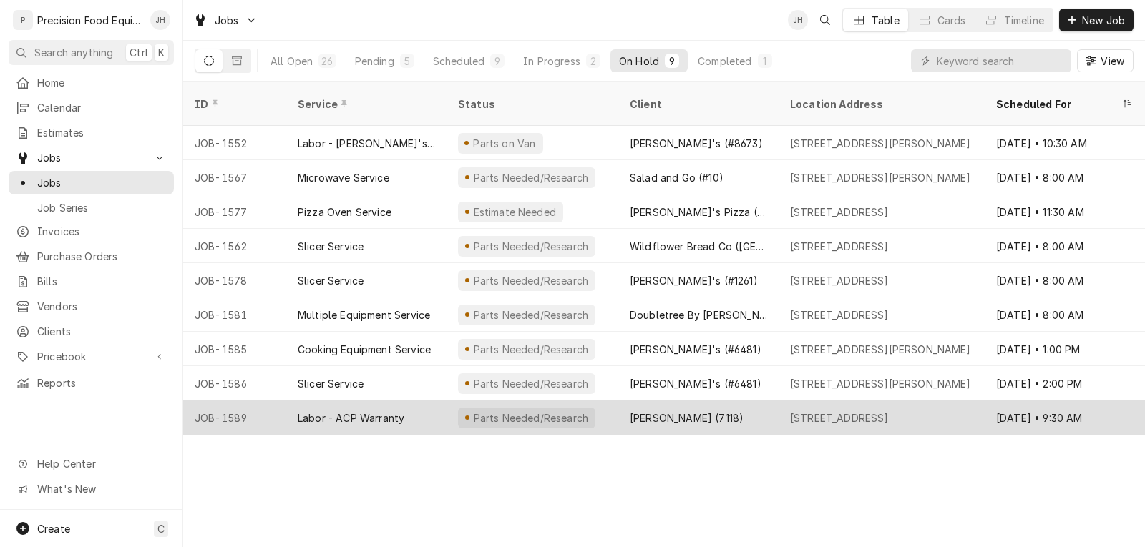
click at [591, 401] on div "Parts Needed/Research" at bounding box center [533, 418] width 172 height 34
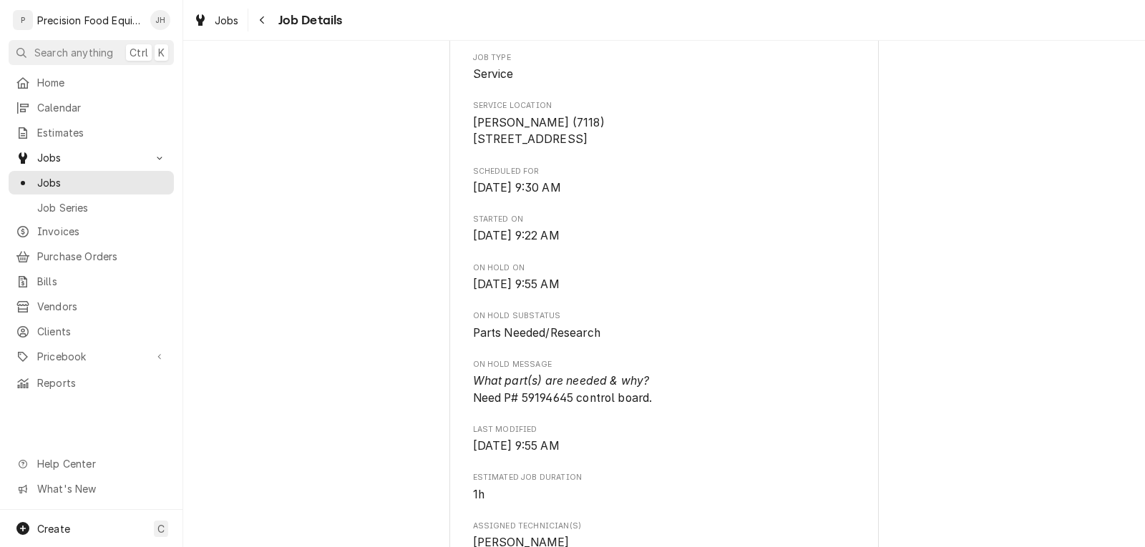
scroll to position [286, 0]
